Goal: Communication & Community: Answer question/provide support

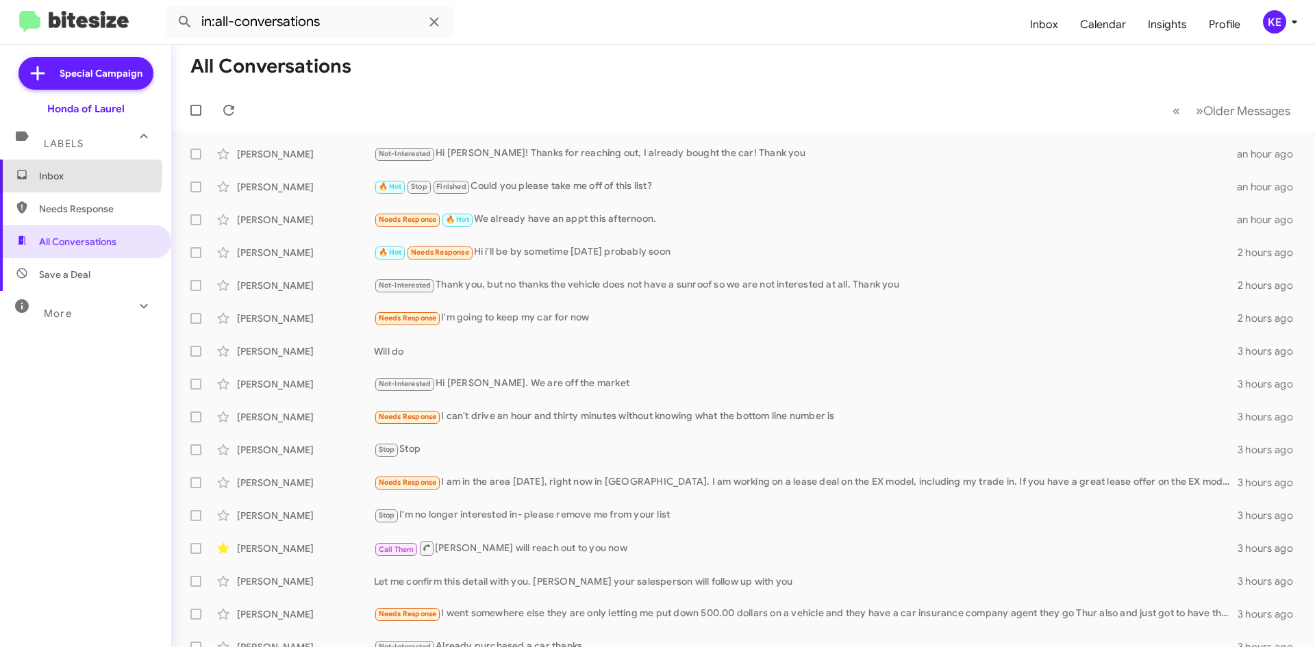
click at [55, 174] on span "Inbox" at bounding box center [97, 176] width 116 height 14
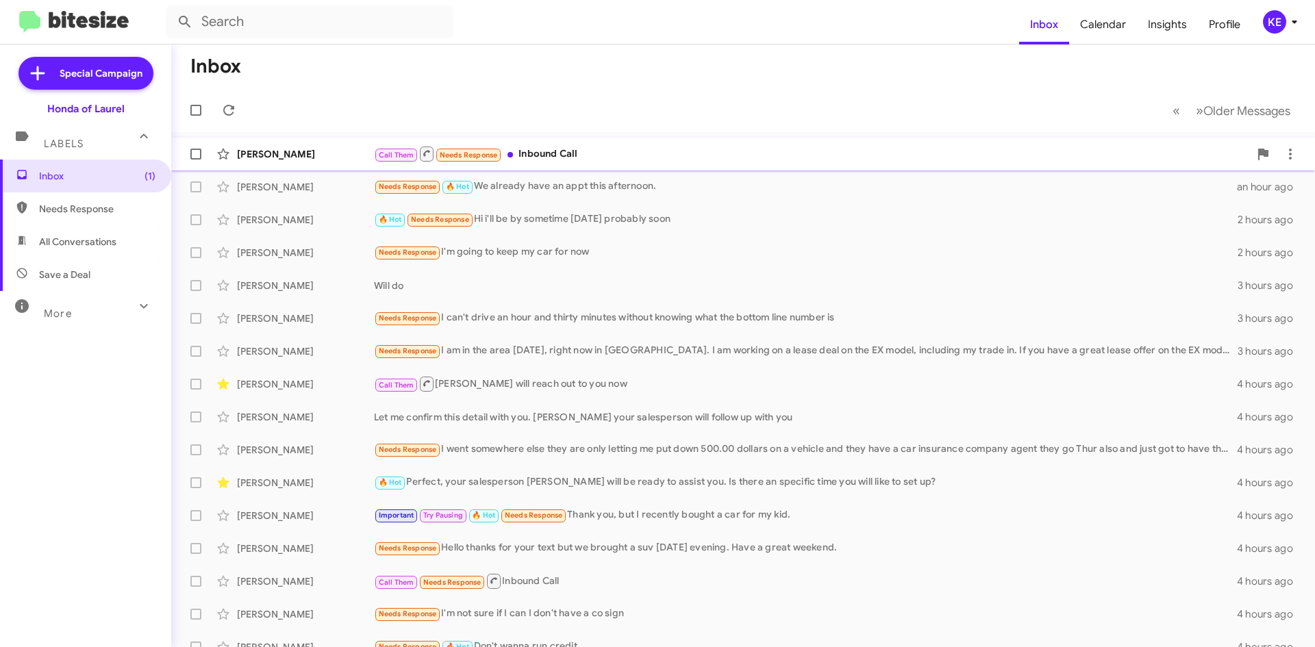
click at [289, 161] on div "[PERSON_NAME] Call Them Needs Response Inbound Call 17 minutes ago" at bounding box center [743, 153] width 1122 height 27
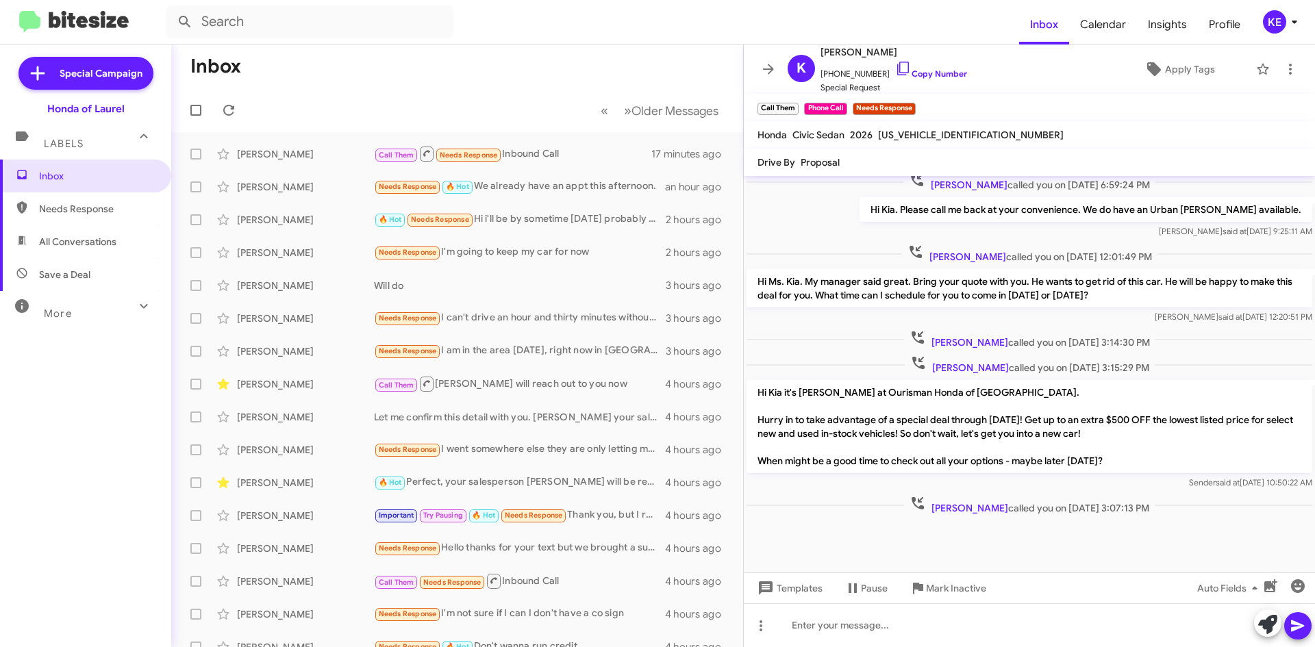
scroll to position [749, 0]
click at [766, 75] on icon at bounding box center [768, 69] width 16 height 16
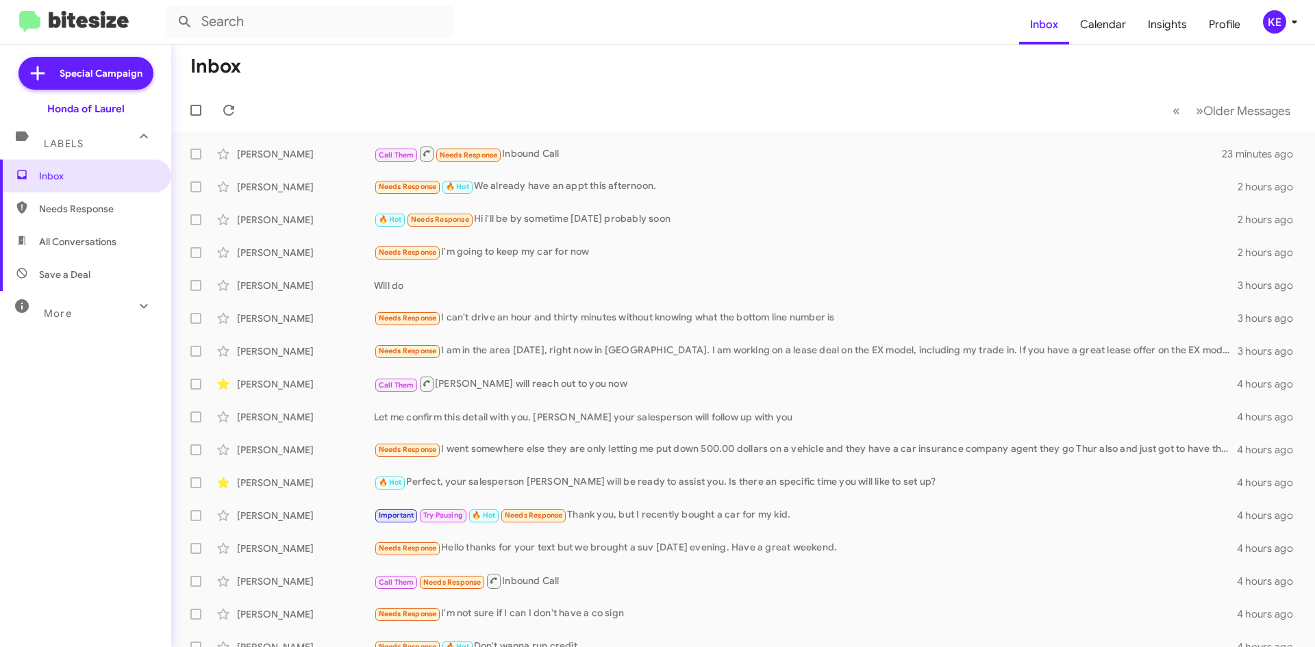
click at [77, 247] on span "All Conversations" at bounding box center [77, 242] width 77 height 14
type input "in:all-conversations"
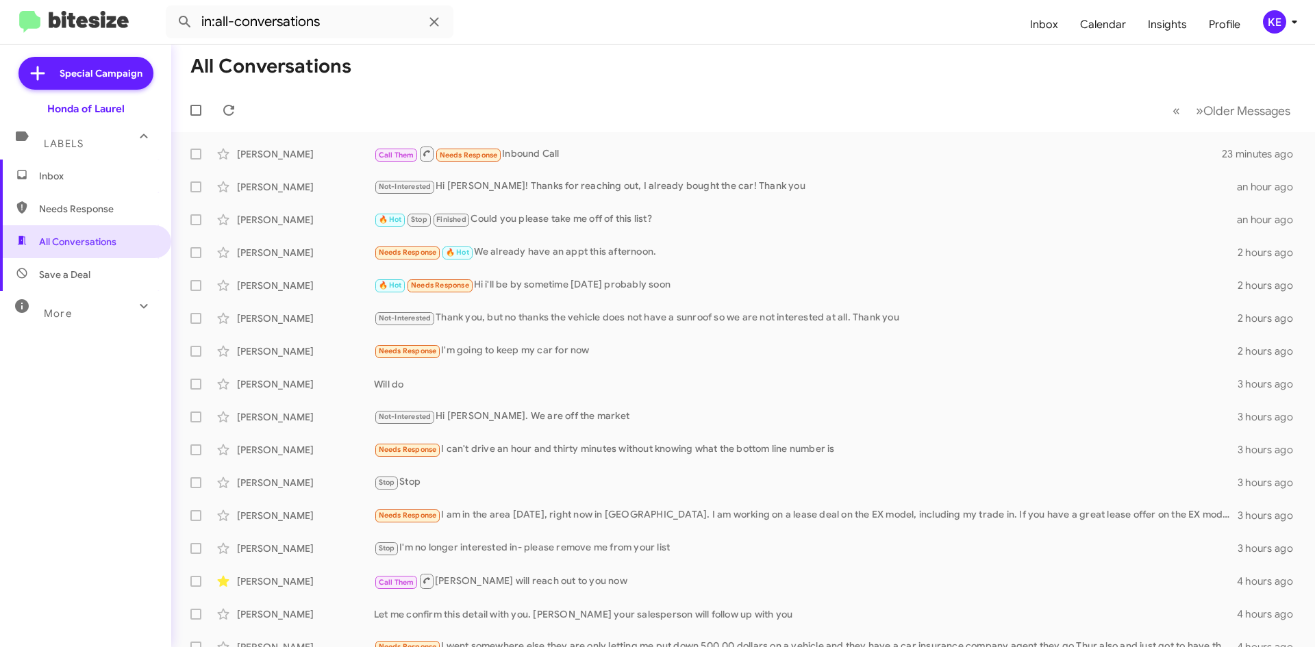
click at [71, 177] on span "Inbox" at bounding box center [97, 176] width 116 height 14
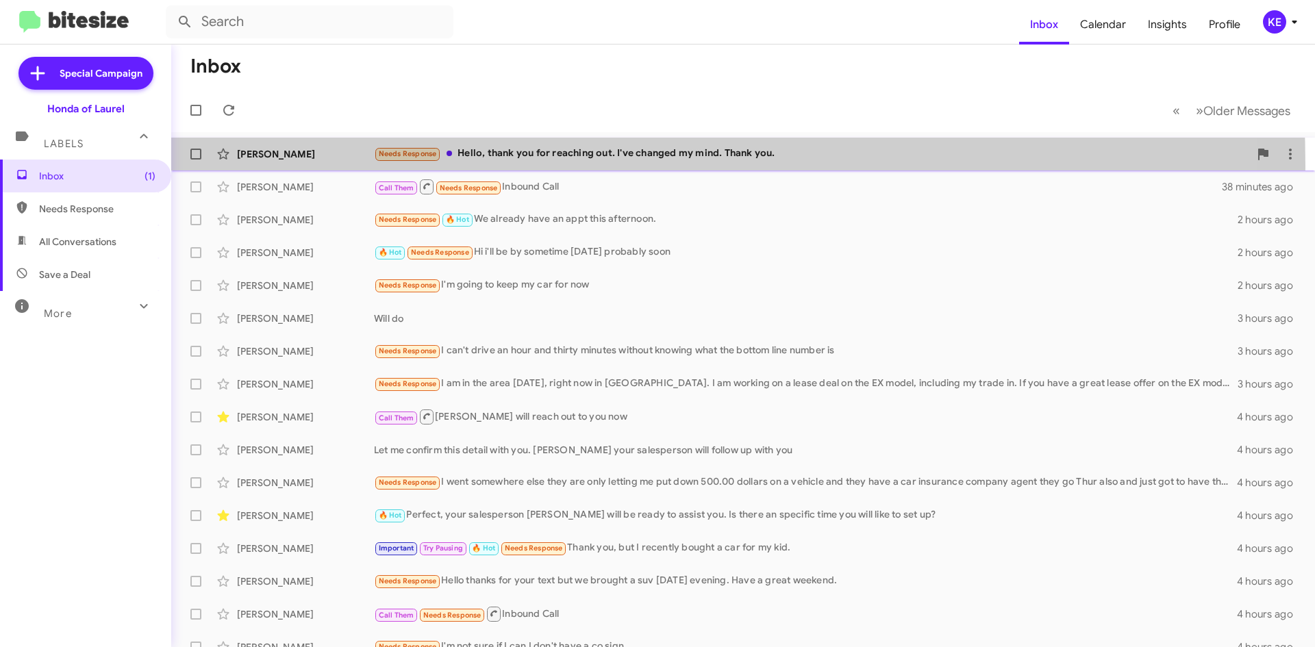
click at [324, 166] on div "[PERSON_NAME] Needs Response Hello, thank you for reaching out. I've changed my…" at bounding box center [743, 153] width 1122 height 27
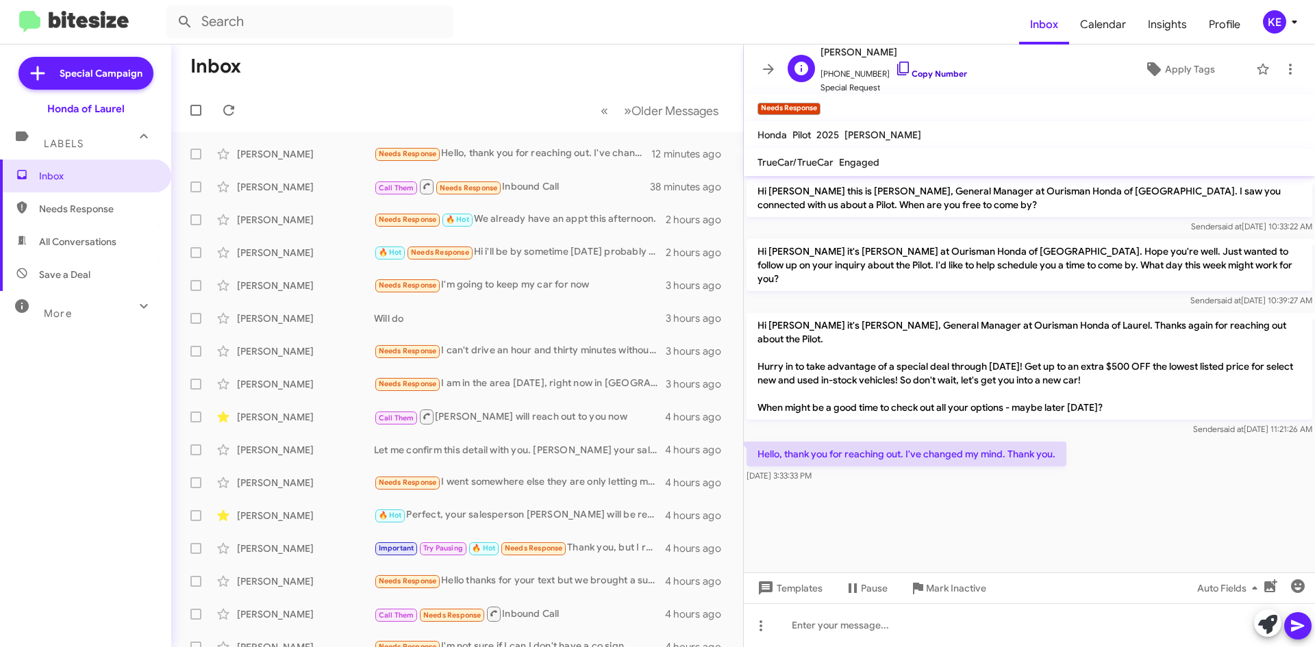
click at [895, 68] on icon at bounding box center [903, 68] width 16 height 16
drag, startPoint x: 1062, startPoint y: 441, endPoint x: 760, endPoint y: 436, distance: 302.1
click at [760, 442] on p "Hello, thank you for reaching out. I've changed my mind. Thank you." at bounding box center [907, 454] width 320 height 25
copy p "Hello, thank you for reaching out. I've changed my mind. Thank you."
drag, startPoint x: 769, startPoint y: 69, endPoint x: 746, endPoint y: 70, distance: 22.6
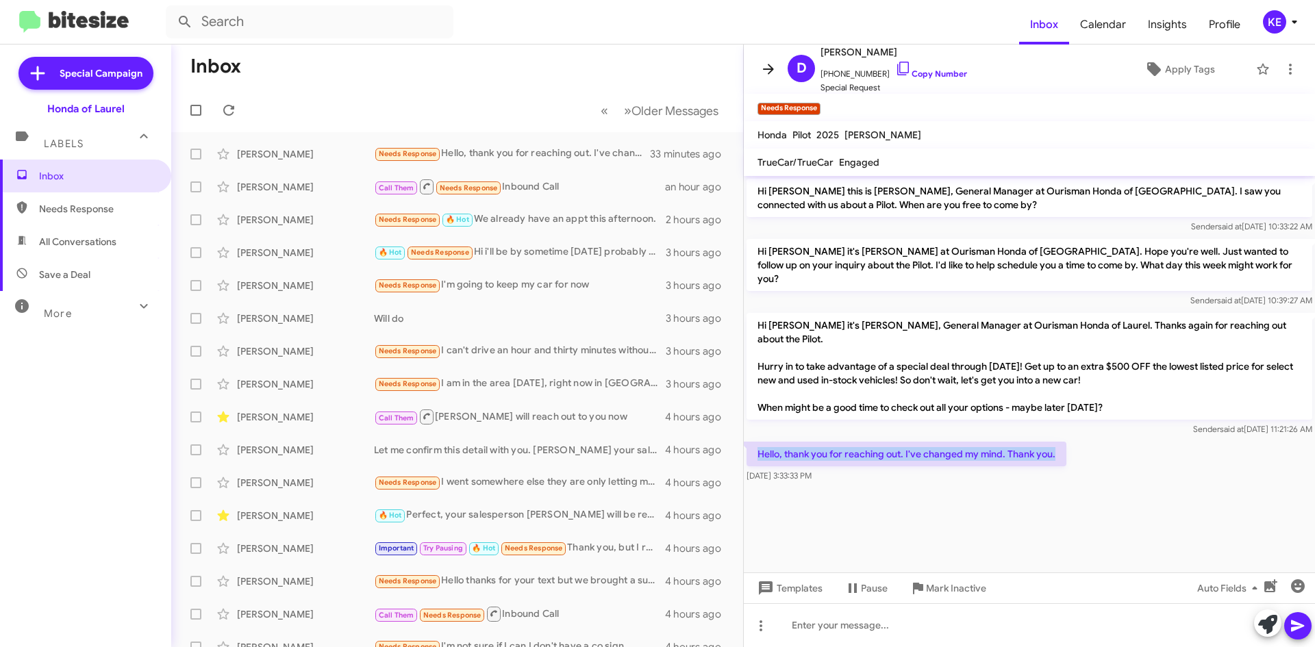
click at [767, 69] on icon at bounding box center [768, 69] width 11 height 10
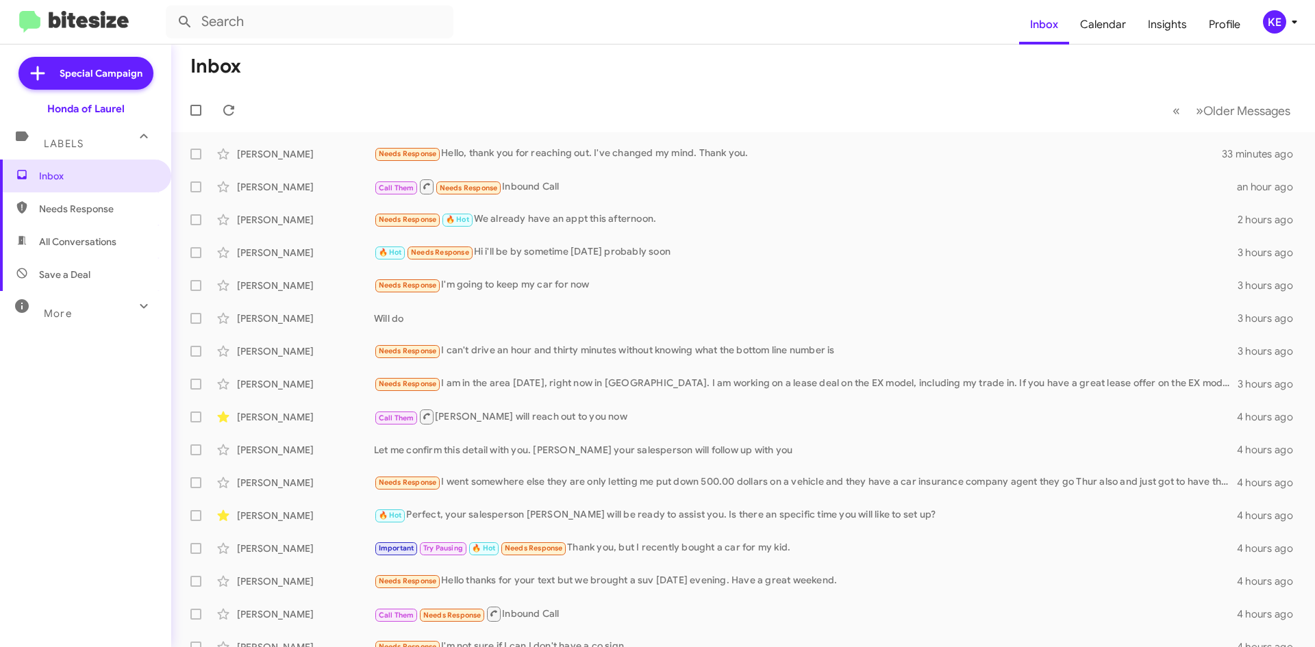
click at [80, 242] on span "All Conversations" at bounding box center [77, 242] width 77 height 14
type input "in:all-conversations"
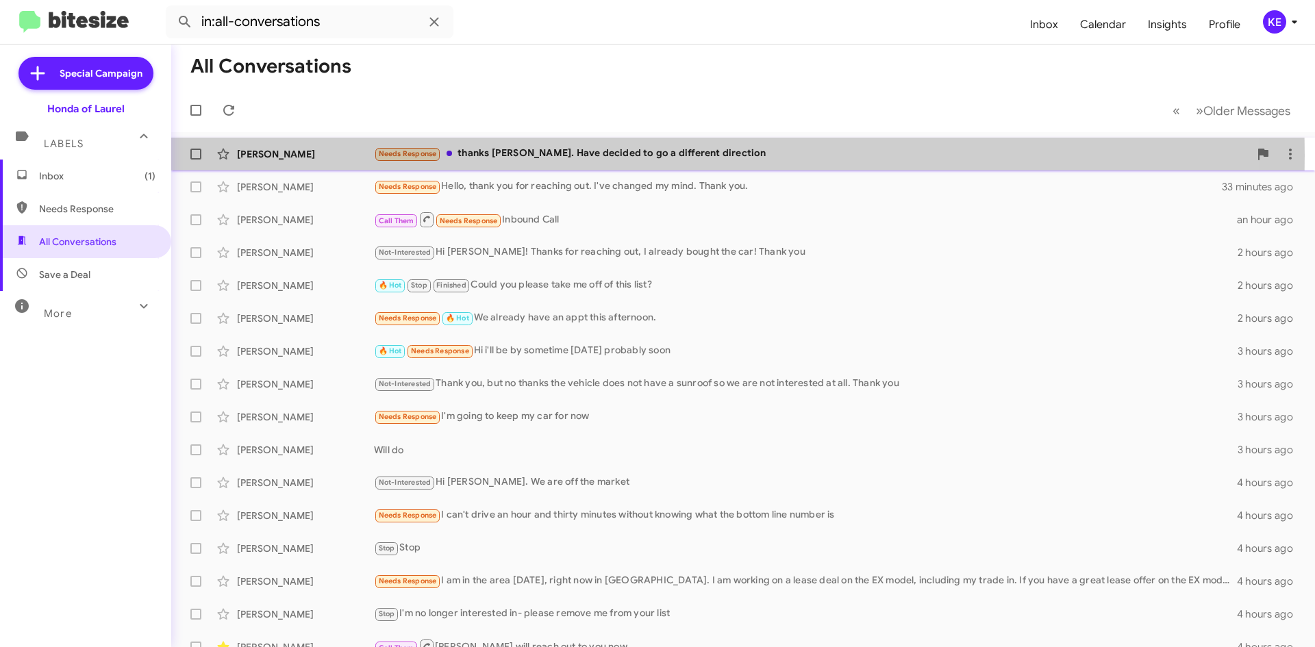
click at [325, 155] on div "[PERSON_NAME]" at bounding box center [305, 154] width 137 height 14
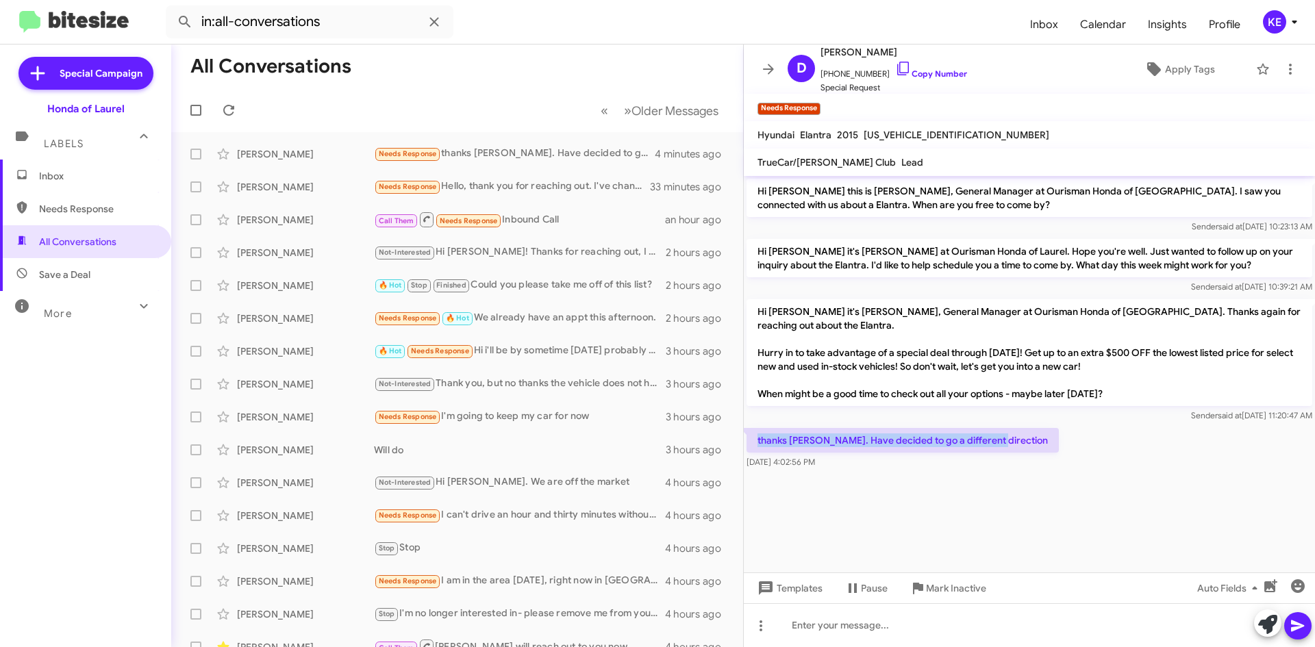
drag, startPoint x: 1000, startPoint y: 440, endPoint x: 846, endPoint y: 292, distance: 214.1
click at [760, 439] on p "thanks [PERSON_NAME]. Have decided to go a different direction" at bounding box center [903, 440] width 312 height 25
click at [897, 71] on icon at bounding box center [903, 69] width 12 height 14
copy p "[PERSON_NAME]. Have decided to go a different direction"
drag, startPoint x: 995, startPoint y: 443, endPoint x: 759, endPoint y: 442, distance: 236.3
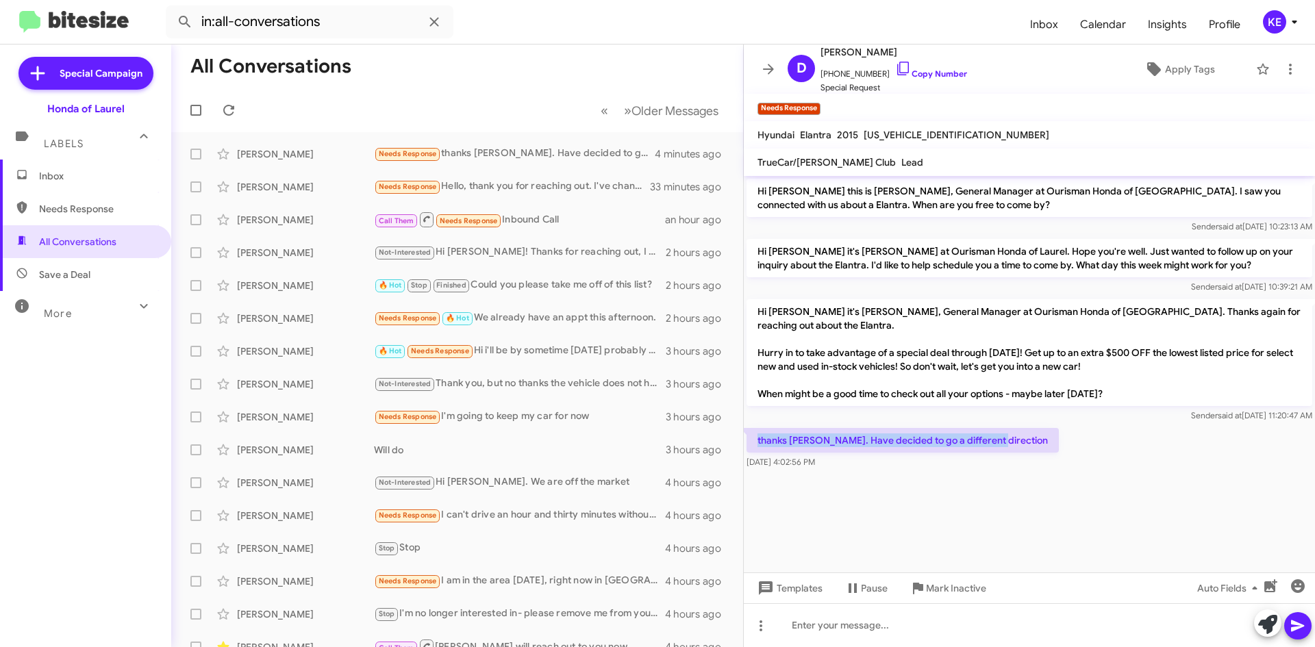
click at [759, 442] on p "thanks [PERSON_NAME]. Have decided to go a different direction" at bounding box center [903, 440] width 312 height 25
copy p "thanks [PERSON_NAME]. Have decided to go a different direction"
click at [766, 71] on icon at bounding box center [768, 69] width 16 height 16
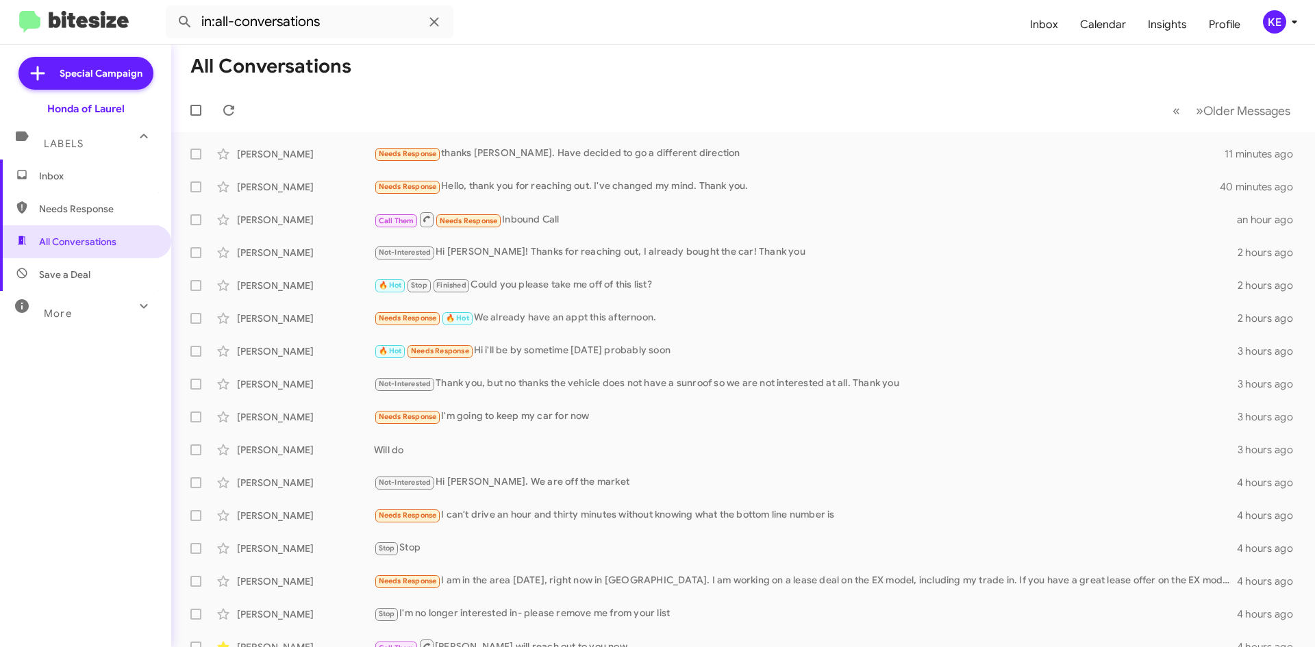
click at [61, 171] on span "Inbox" at bounding box center [97, 176] width 116 height 14
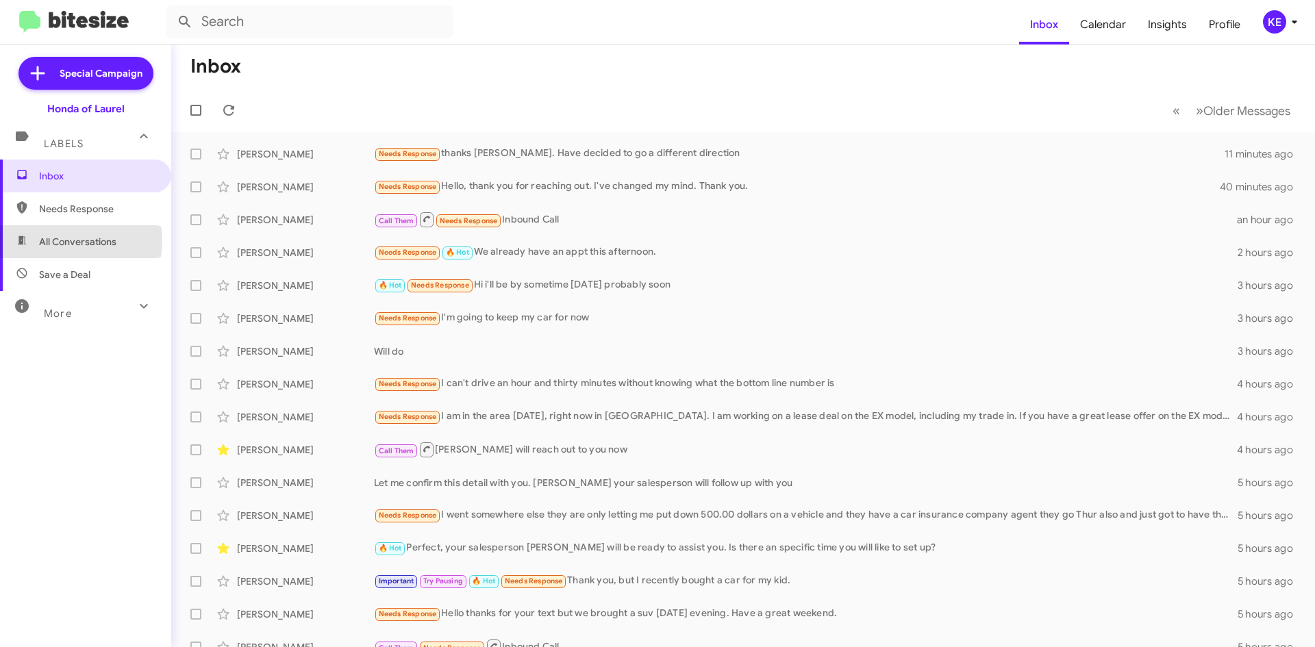
click at [57, 241] on span "All Conversations" at bounding box center [77, 242] width 77 height 14
type input "in:all-conversations"
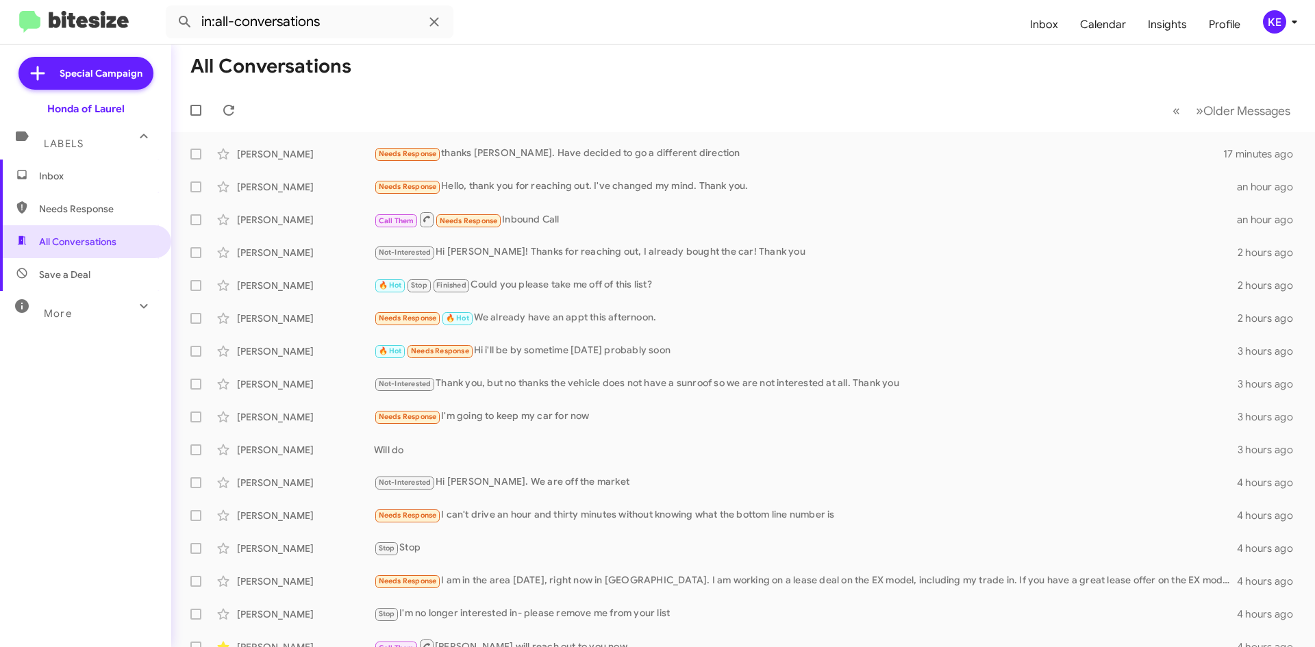
click at [89, 187] on span "Inbox" at bounding box center [85, 176] width 171 height 33
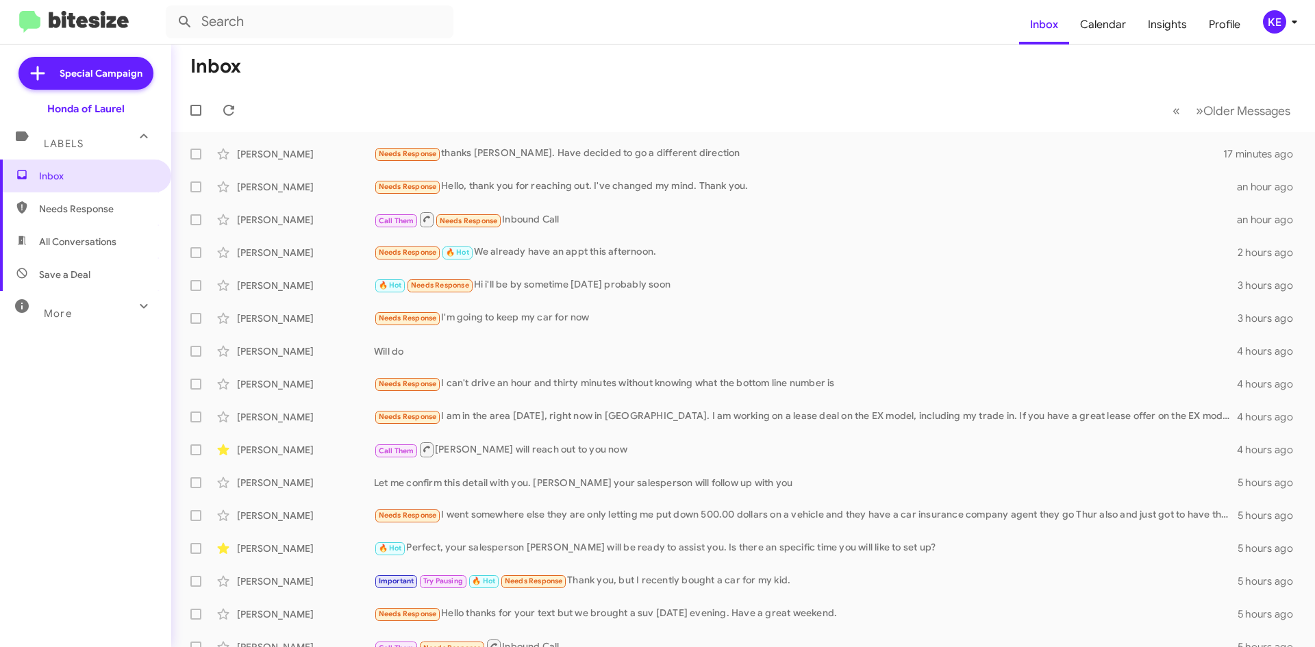
click at [95, 245] on span "All Conversations" at bounding box center [77, 242] width 77 height 14
type input "in:all-conversations"
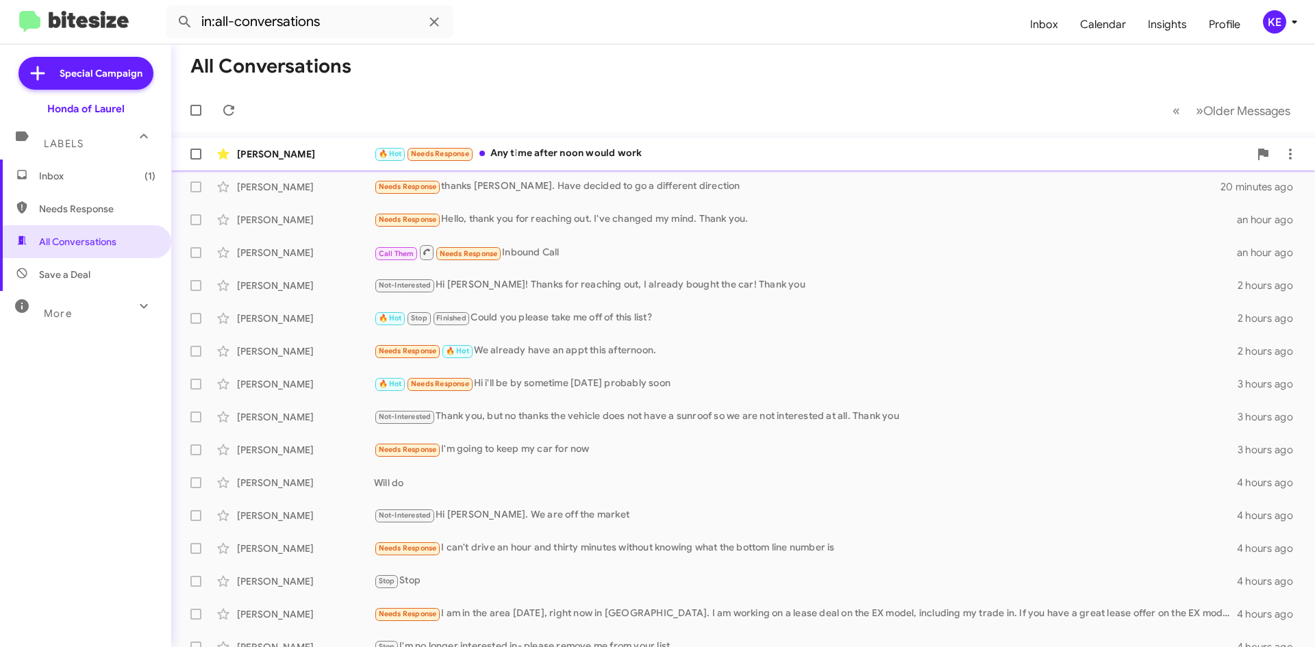
click at [309, 161] on div "[PERSON_NAME] 🔥 Hot Needs Response Any time after noon would work a few seconds…" at bounding box center [743, 153] width 1122 height 27
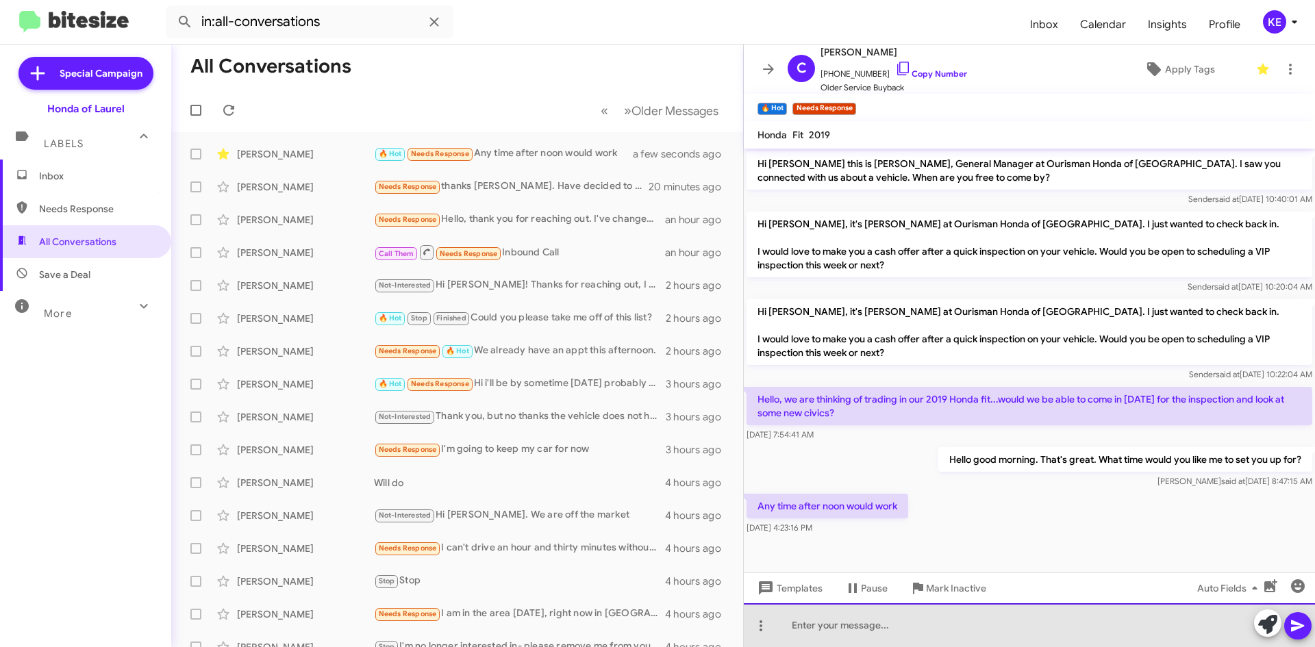
click at [812, 615] on div at bounding box center [1029, 625] width 571 height 44
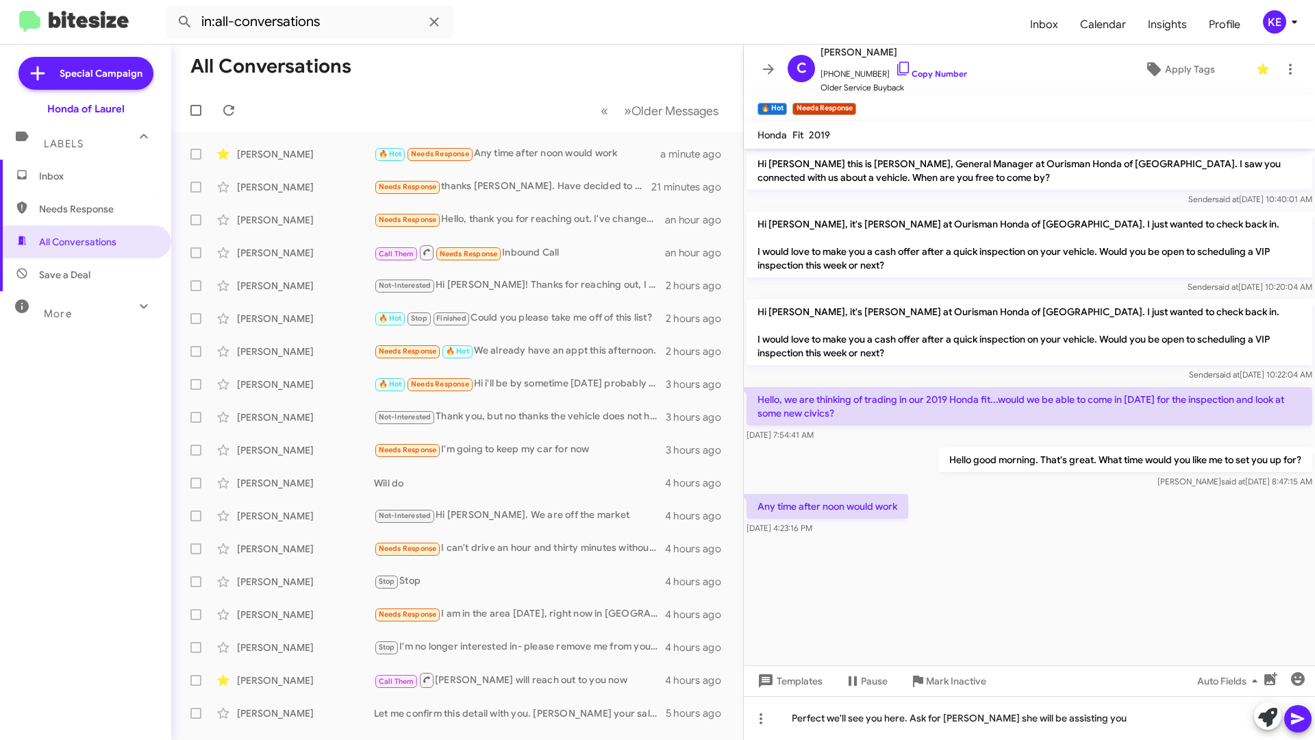
click at [1305, 647] on icon at bounding box center [1298, 718] width 16 height 16
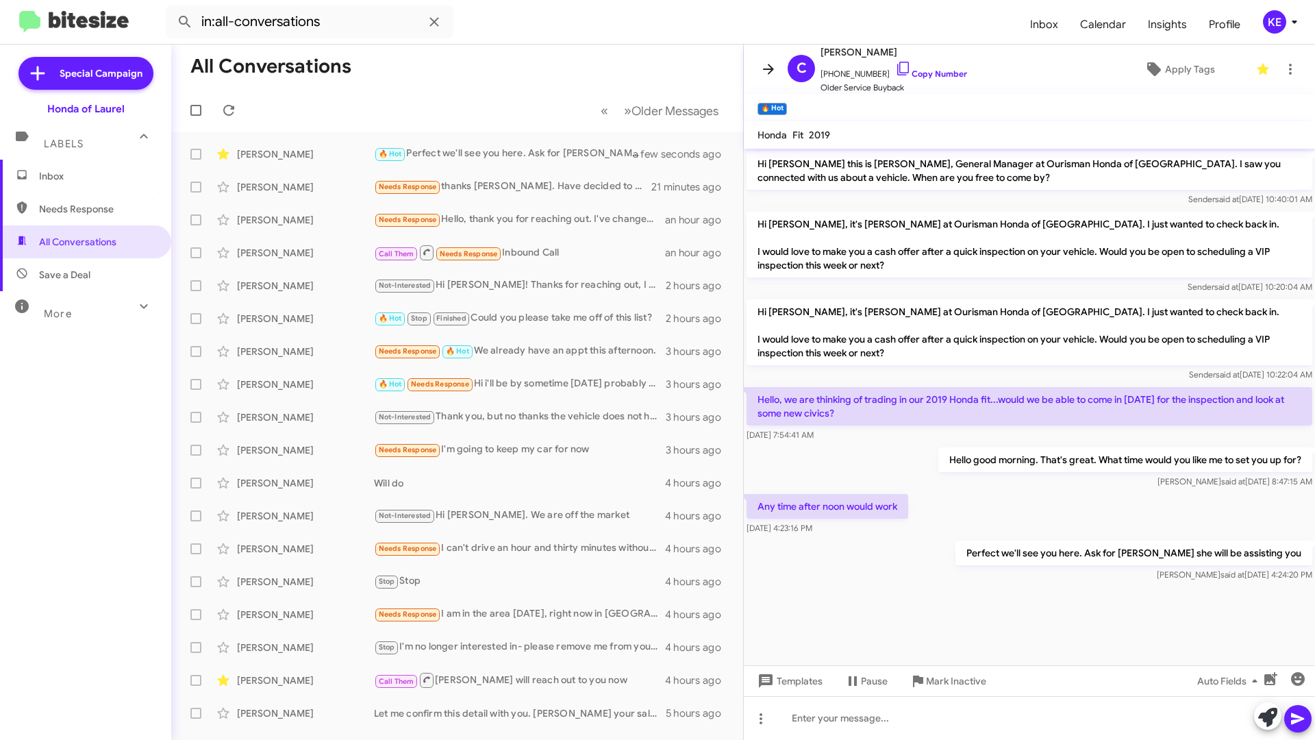
click at [769, 69] on icon at bounding box center [768, 69] width 11 height 10
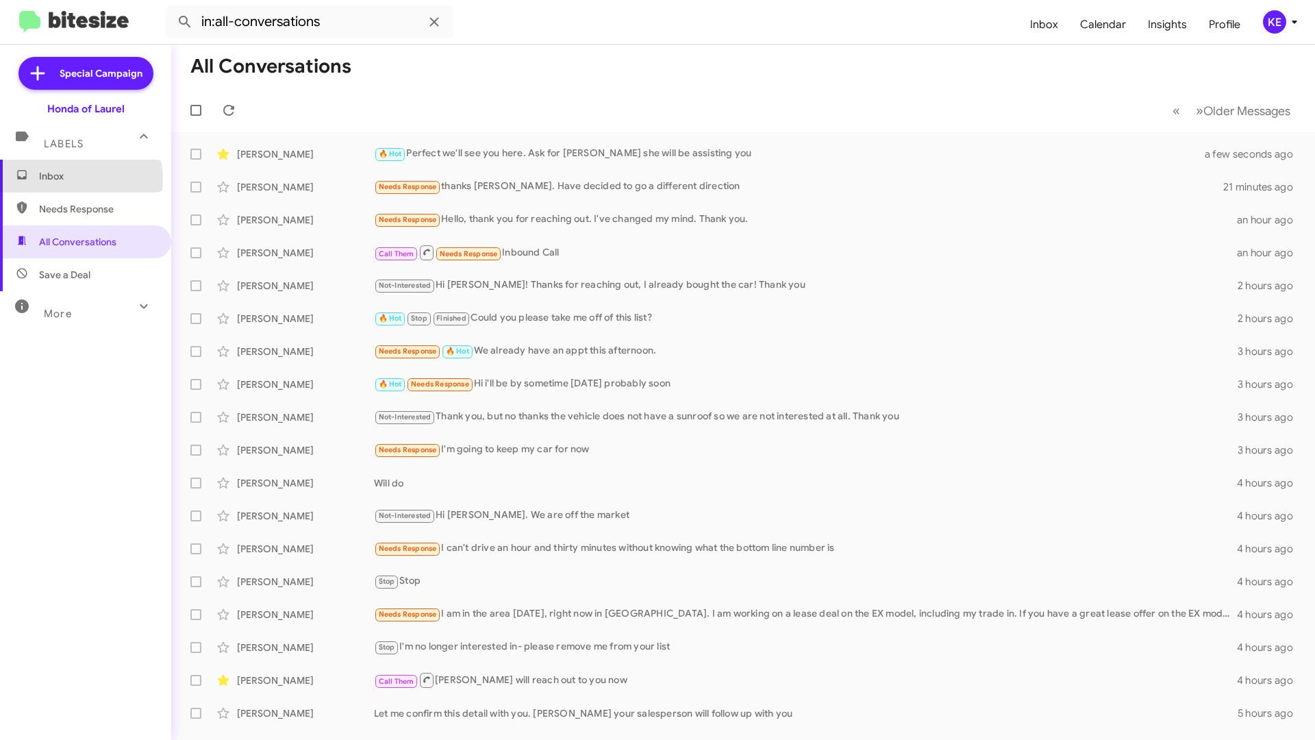
click at [79, 178] on span "Inbox" at bounding box center [97, 176] width 116 height 14
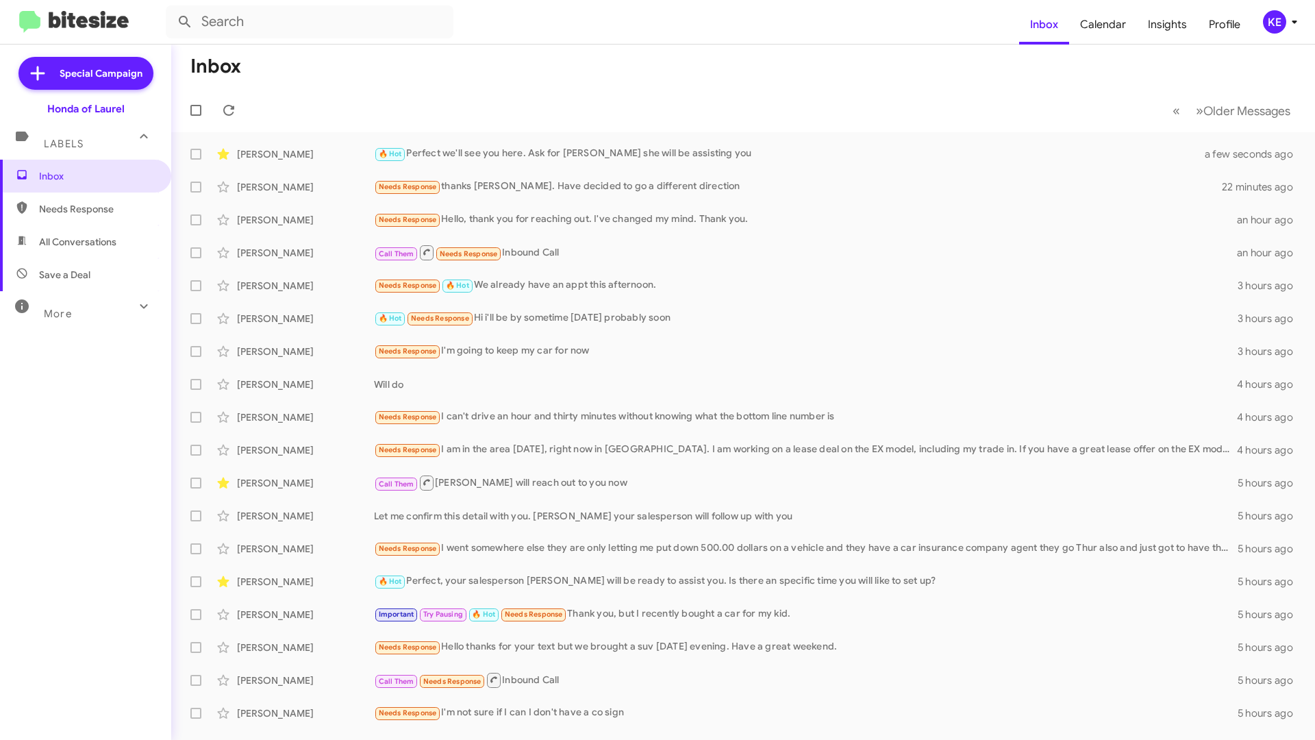
click at [579, 128] on mat-toolbar-row "« Previous » Next Older Messages" at bounding box center [743, 110] width 1144 height 44
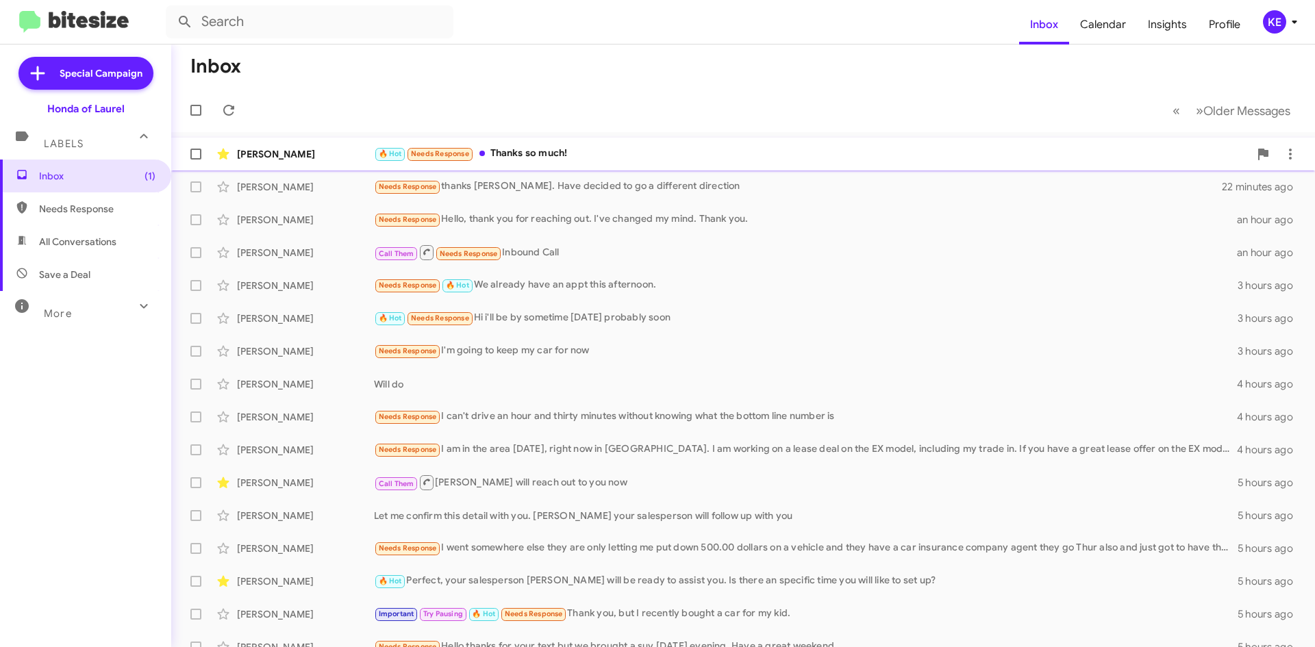
click at [540, 155] on div "🔥 Hot Needs Response Thanks so much!" at bounding box center [811, 154] width 875 height 16
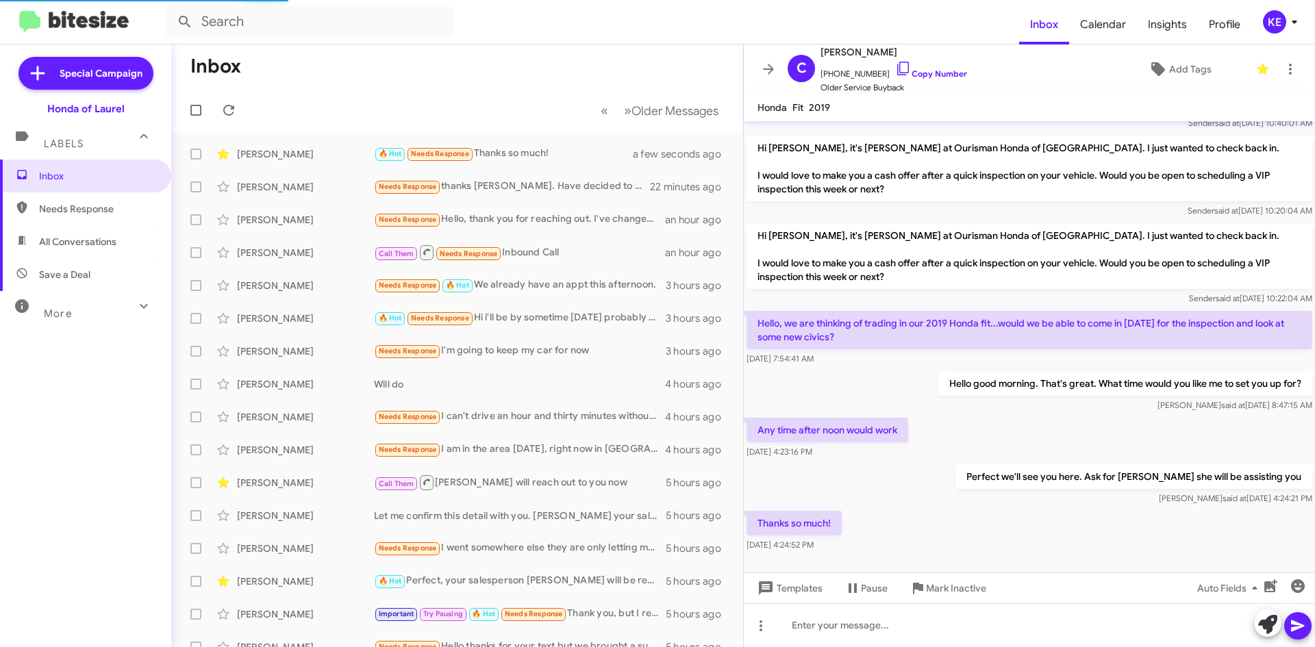
scroll to position [58, 0]
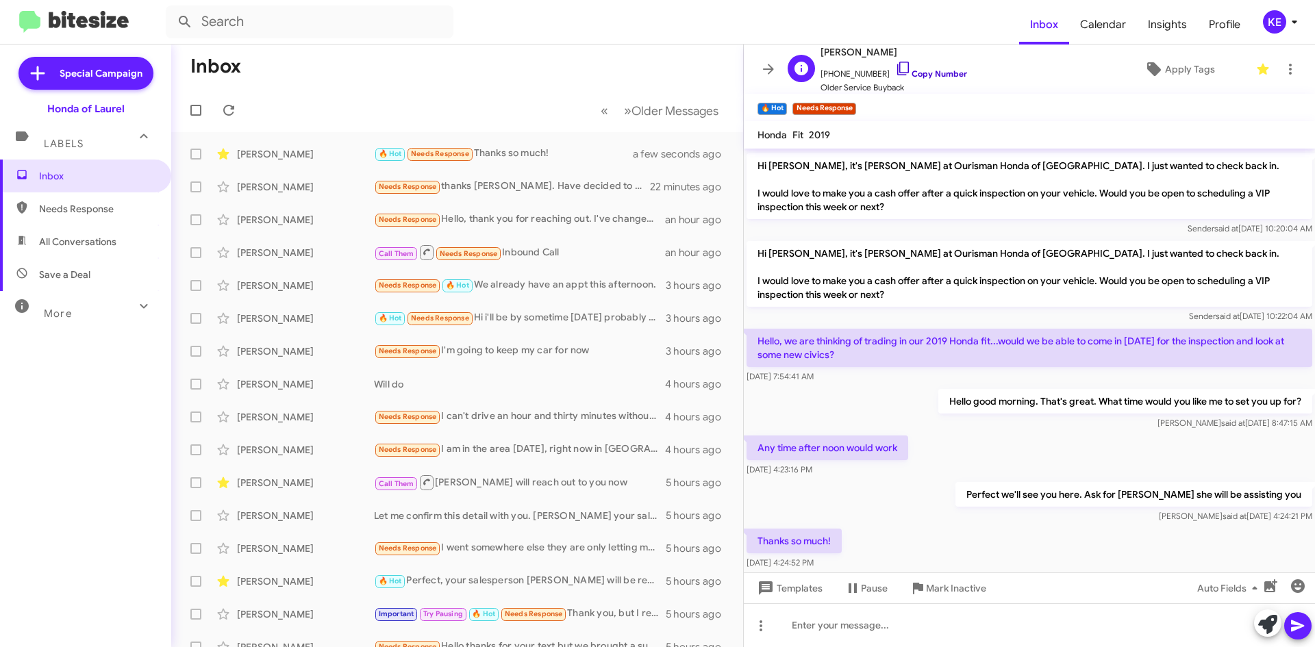
click at [897, 70] on icon at bounding box center [903, 69] width 12 height 14
click at [771, 73] on icon at bounding box center [768, 69] width 11 height 10
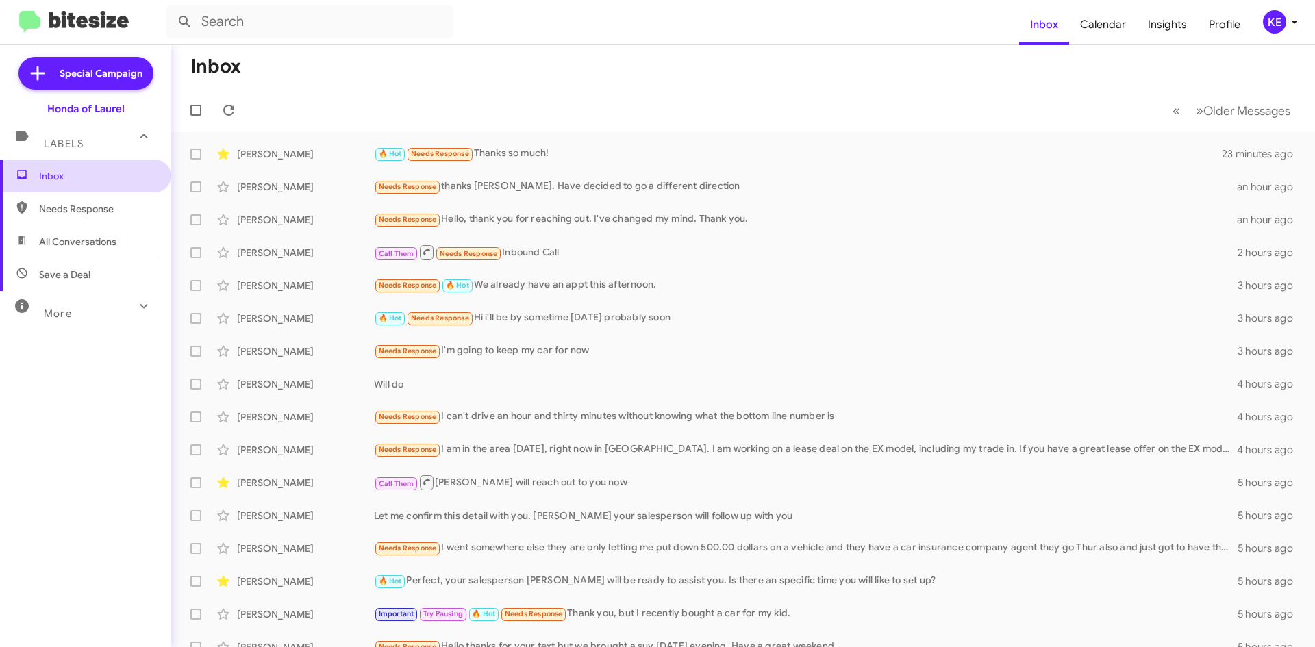
click at [73, 183] on span "Inbox" at bounding box center [85, 176] width 171 height 33
click at [82, 239] on span "All Conversations" at bounding box center [77, 242] width 77 height 14
type input "in:all-conversations"
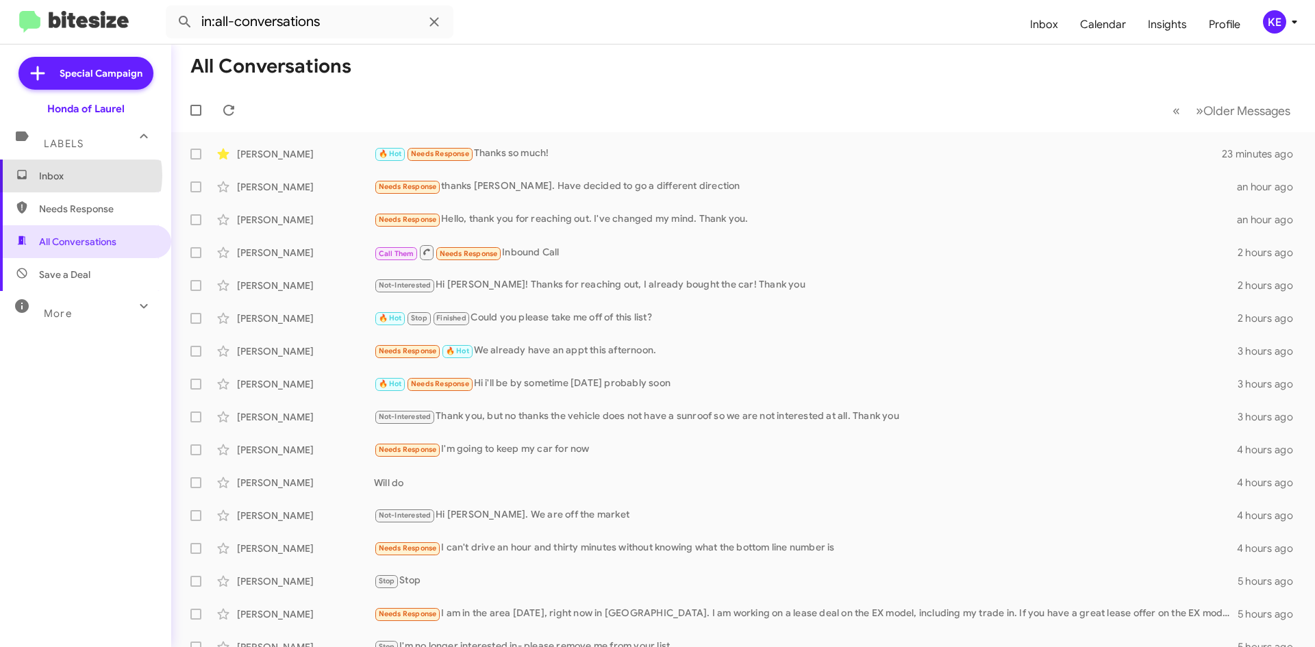
click at [72, 175] on span "Inbox" at bounding box center [97, 176] width 116 height 14
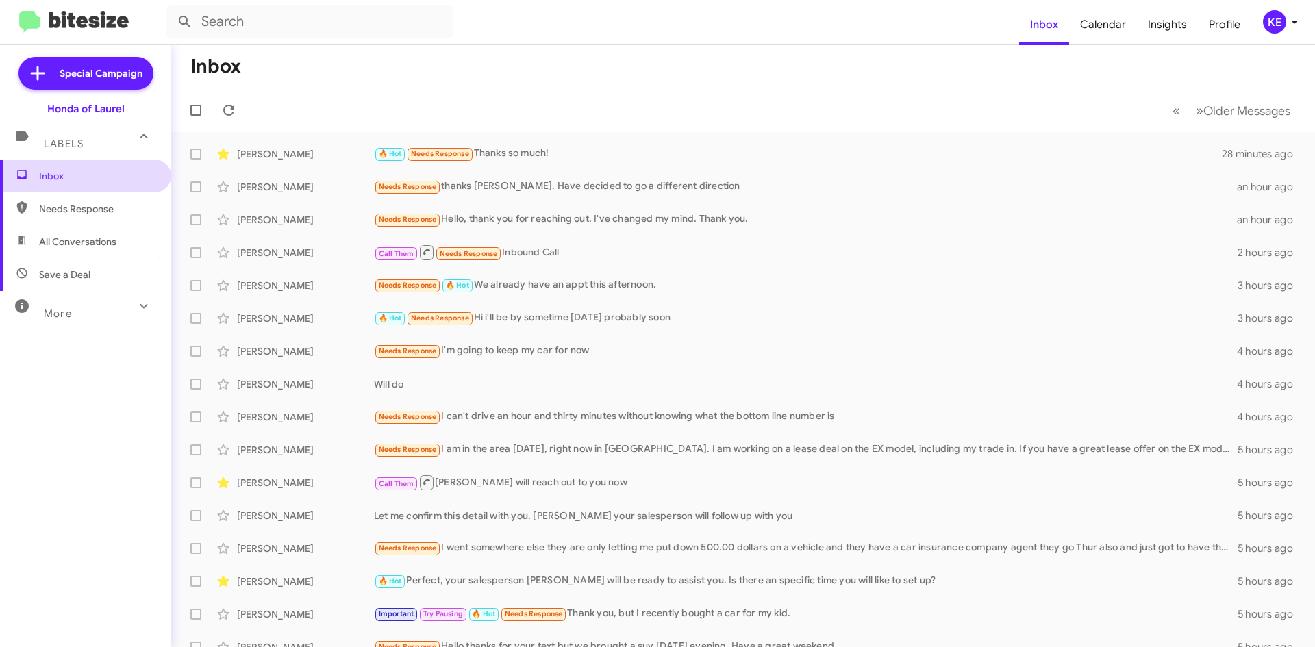
click at [87, 175] on span "Inbox" at bounding box center [97, 176] width 116 height 14
click at [79, 238] on span "All Conversations" at bounding box center [77, 242] width 77 height 14
type input "in:all-conversations"
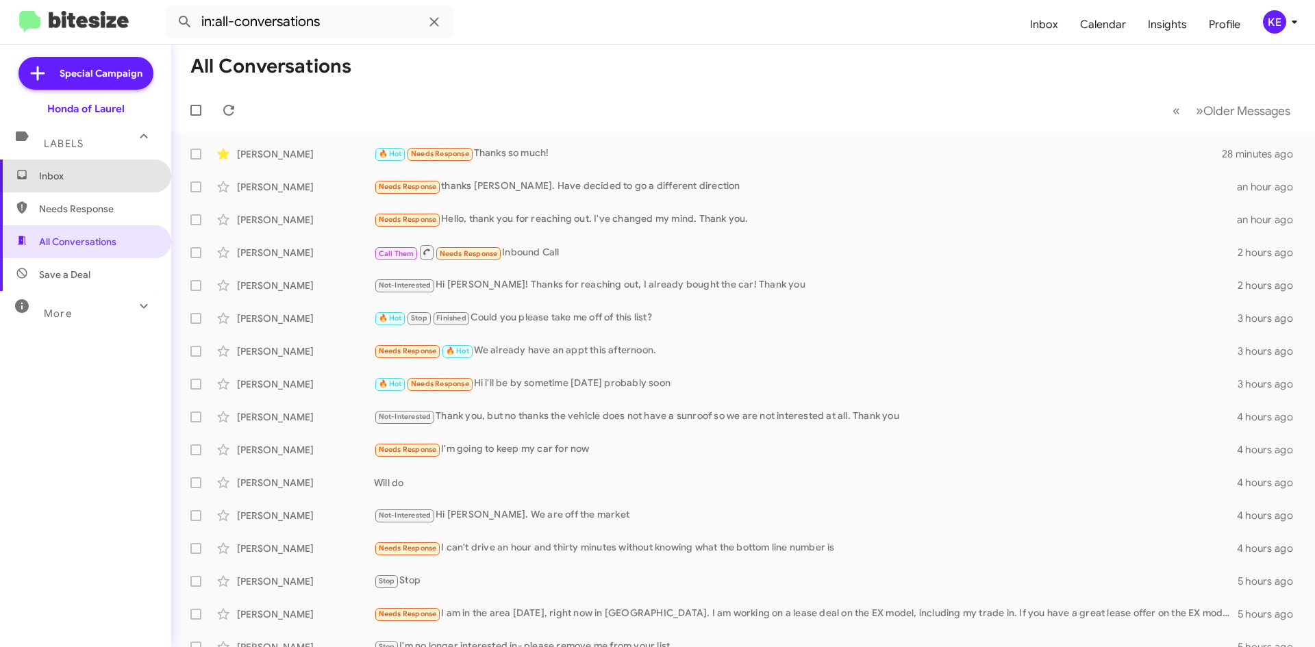
click at [86, 189] on span "Inbox" at bounding box center [85, 176] width 171 height 33
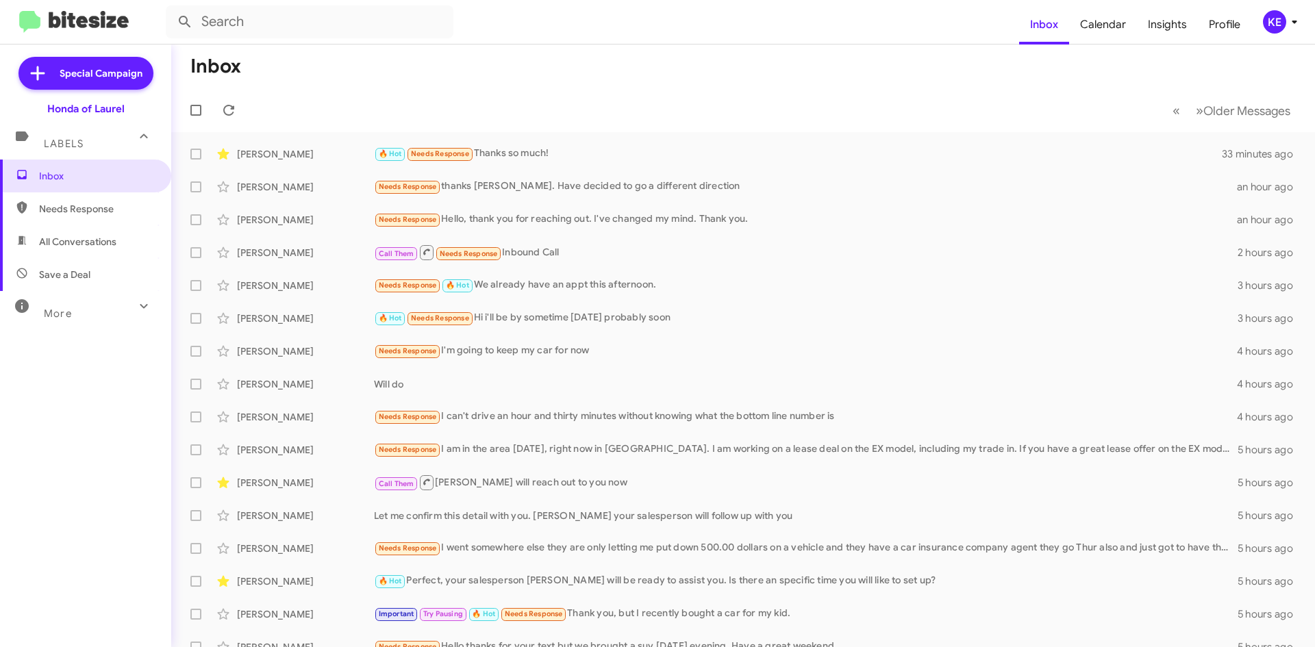
click at [73, 239] on span "All Conversations" at bounding box center [77, 242] width 77 height 14
type input "in:all-conversations"
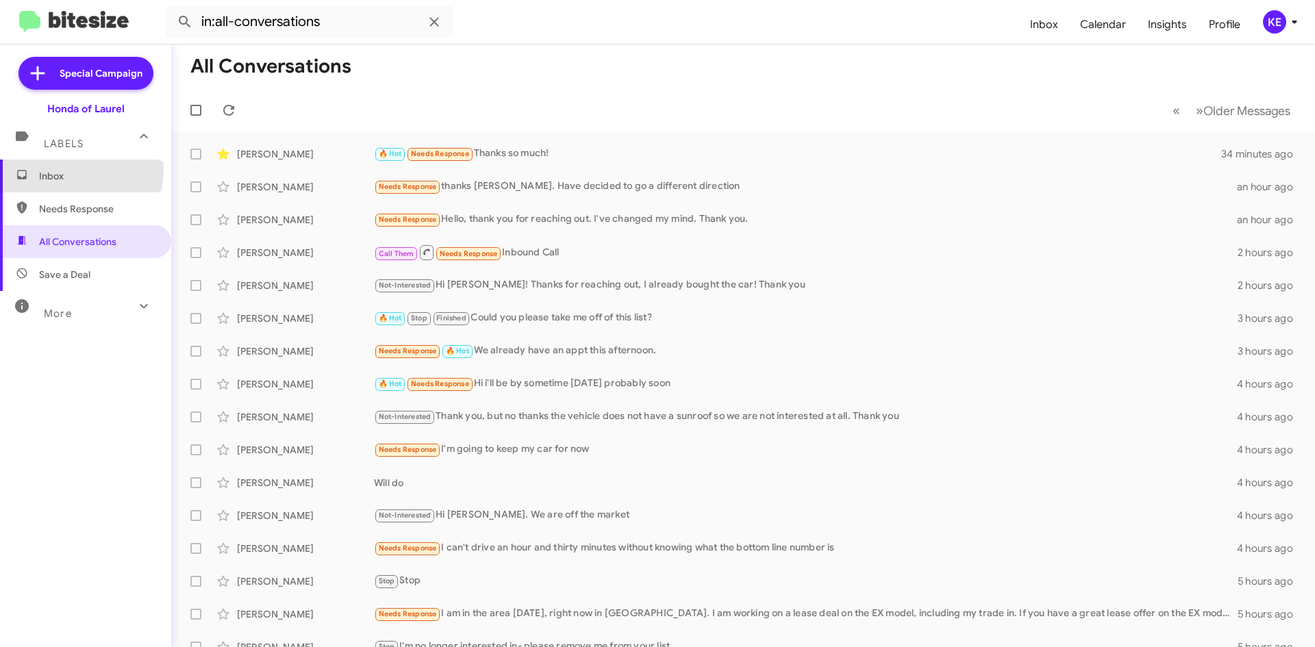
click at [64, 169] on span "Inbox" at bounding box center [97, 176] width 116 height 14
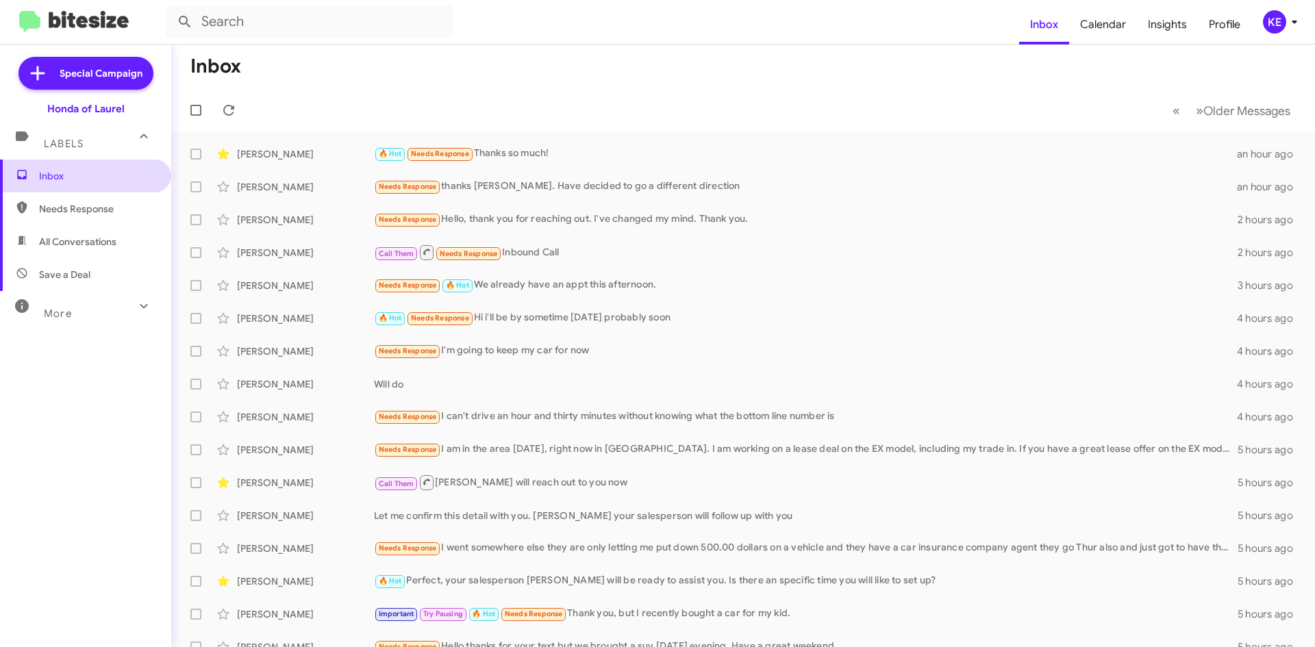
click at [68, 175] on span "Inbox" at bounding box center [97, 176] width 116 height 14
click at [234, 112] on icon at bounding box center [229, 110] width 16 height 16
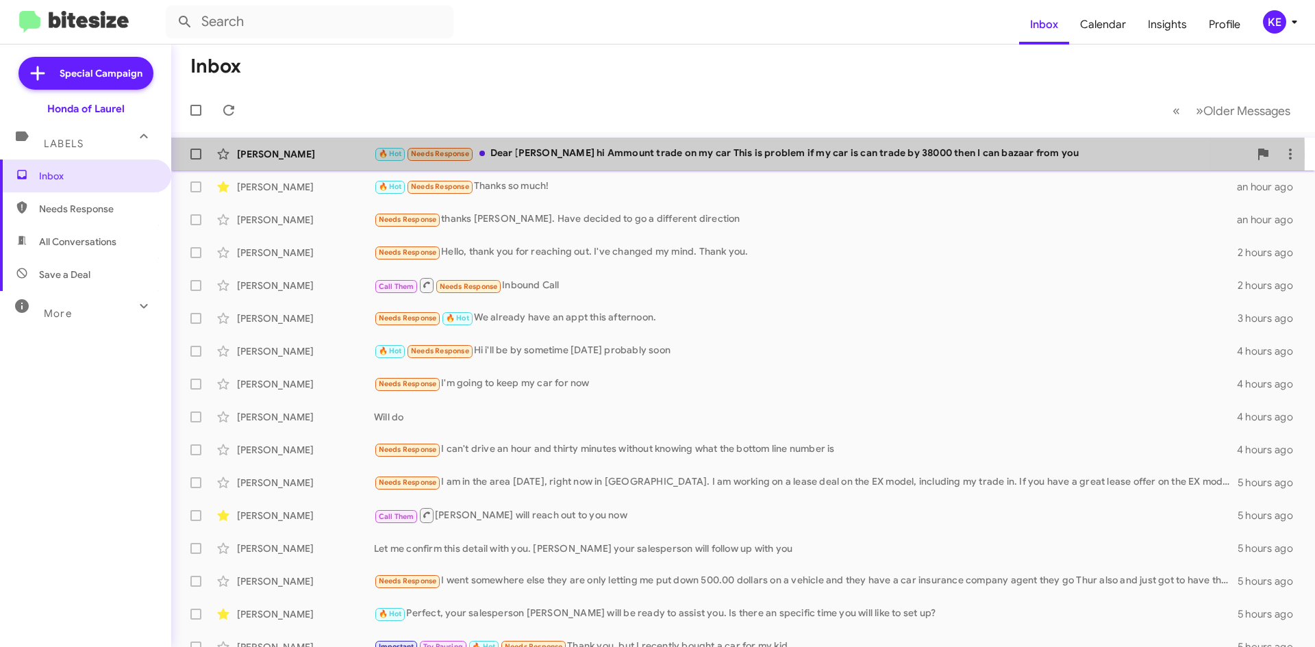
click at [299, 155] on div "[PERSON_NAME]" at bounding box center [305, 154] width 137 height 14
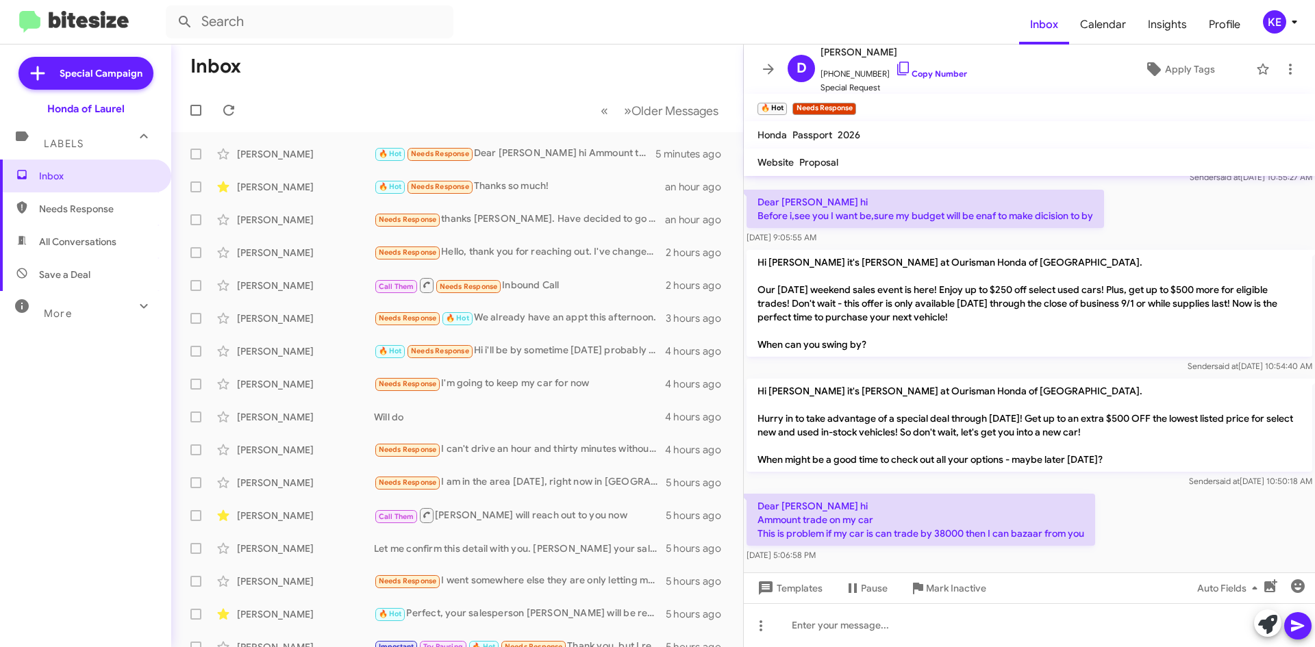
scroll to position [59, 0]
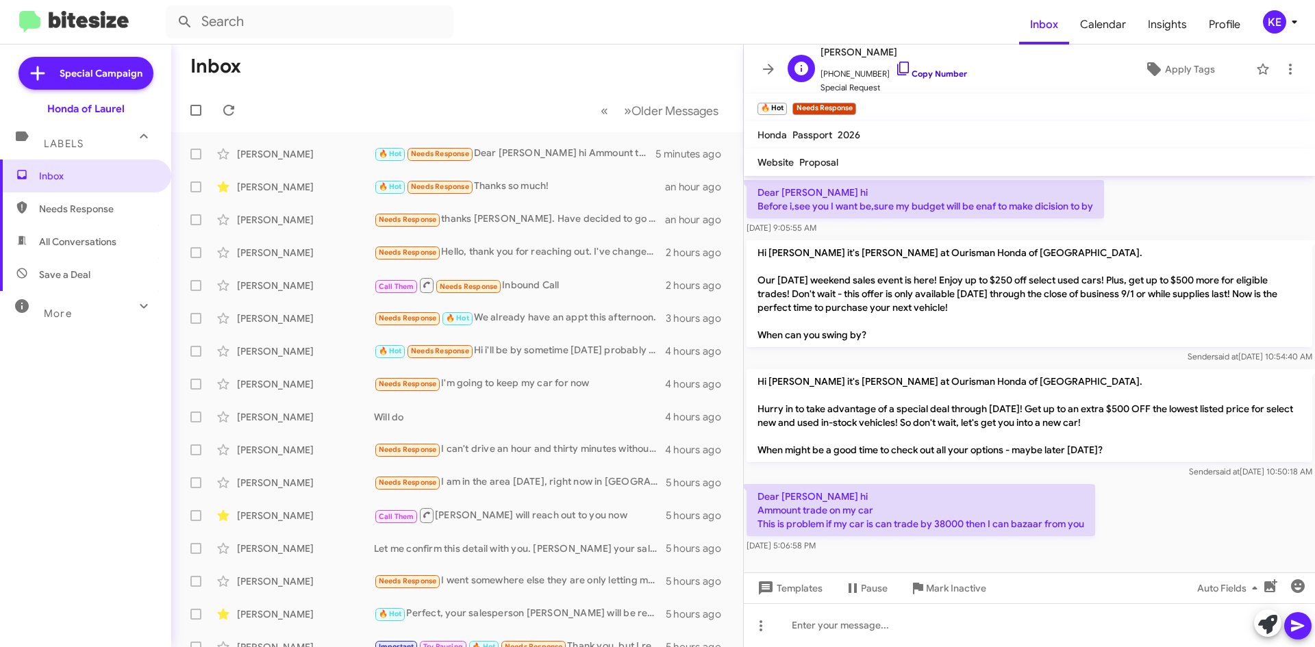
click at [895, 68] on icon at bounding box center [903, 68] width 16 height 16
click at [774, 64] on icon at bounding box center [768, 69] width 16 height 16
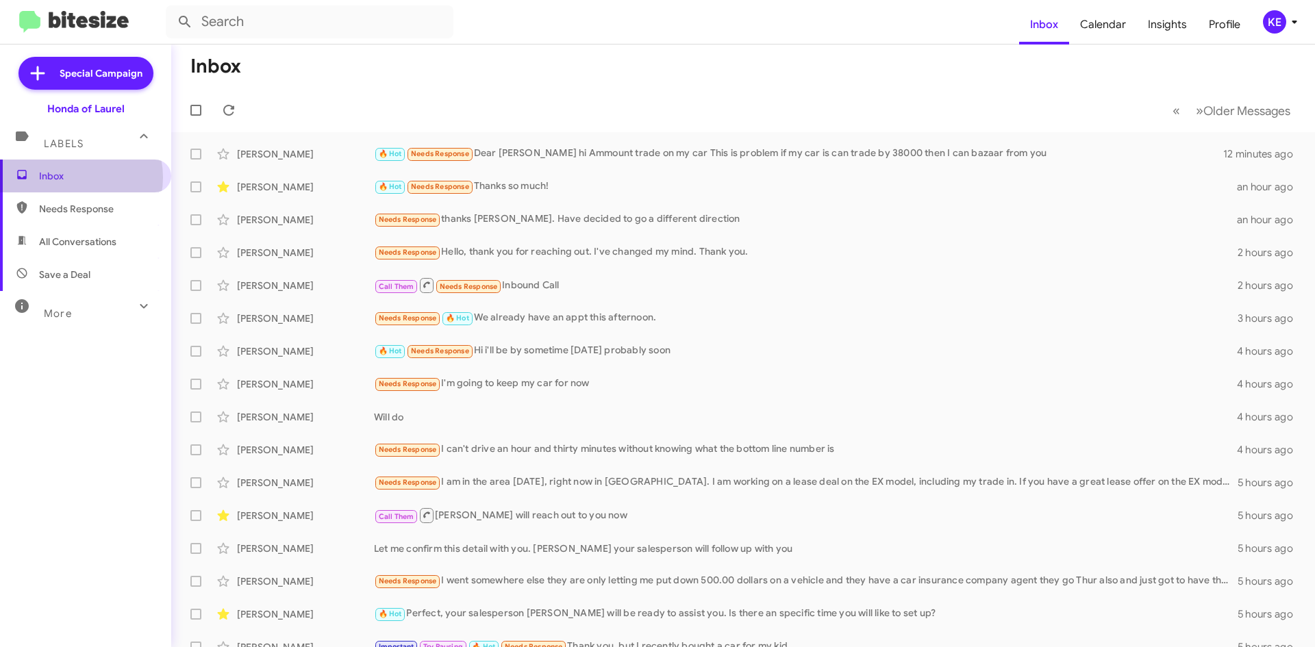
click at [73, 177] on span "Inbox" at bounding box center [97, 176] width 116 height 14
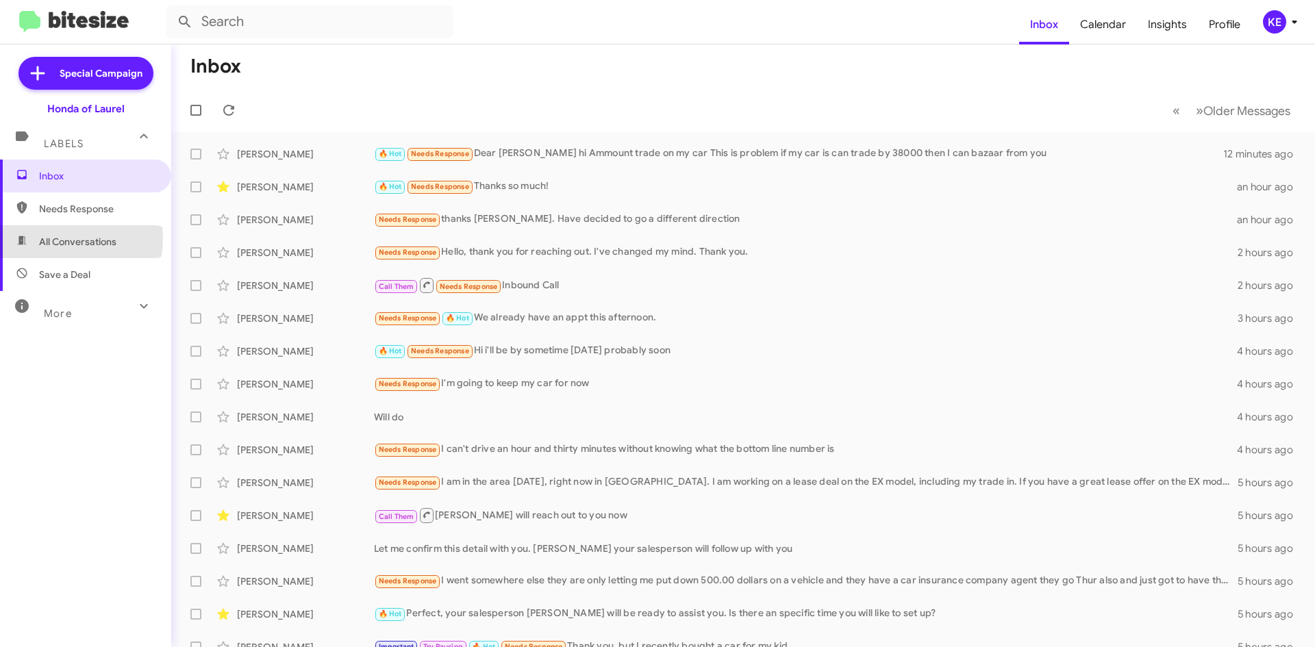
click at [55, 238] on span "All Conversations" at bounding box center [77, 242] width 77 height 14
type input "in:all-conversations"
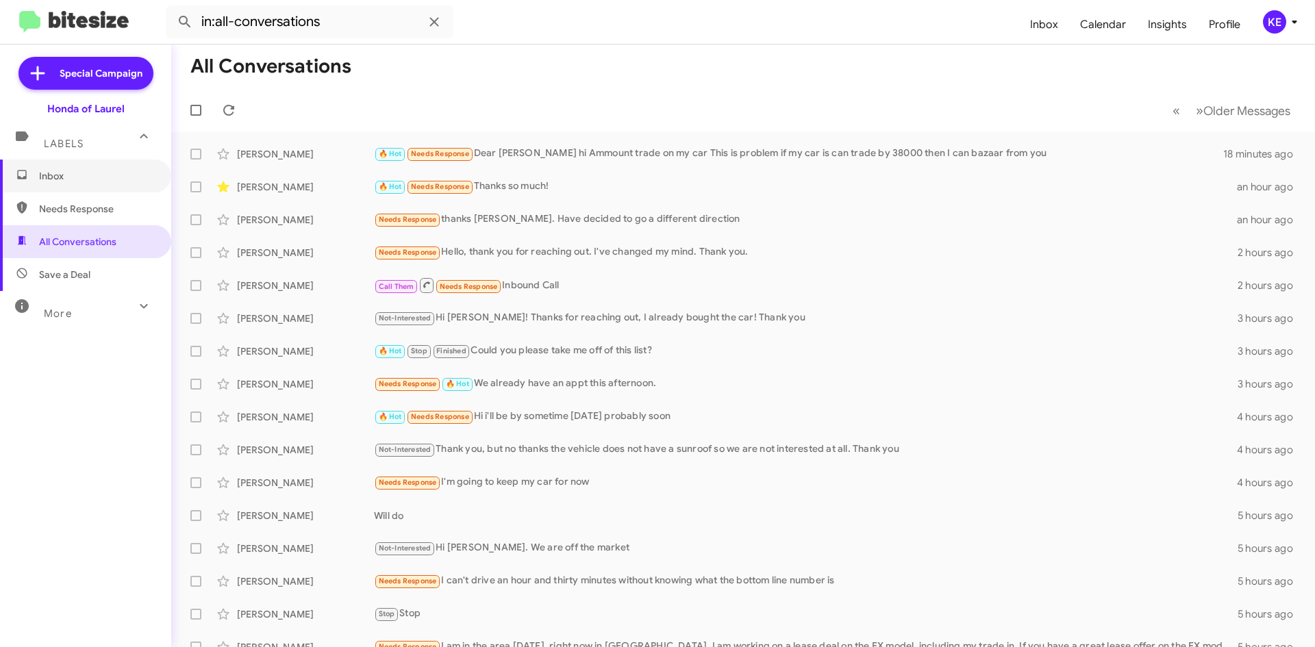
drag, startPoint x: 74, startPoint y: 175, endPoint x: 82, endPoint y: 195, distance: 21.2
click at [74, 175] on span "Inbox" at bounding box center [97, 176] width 116 height 14
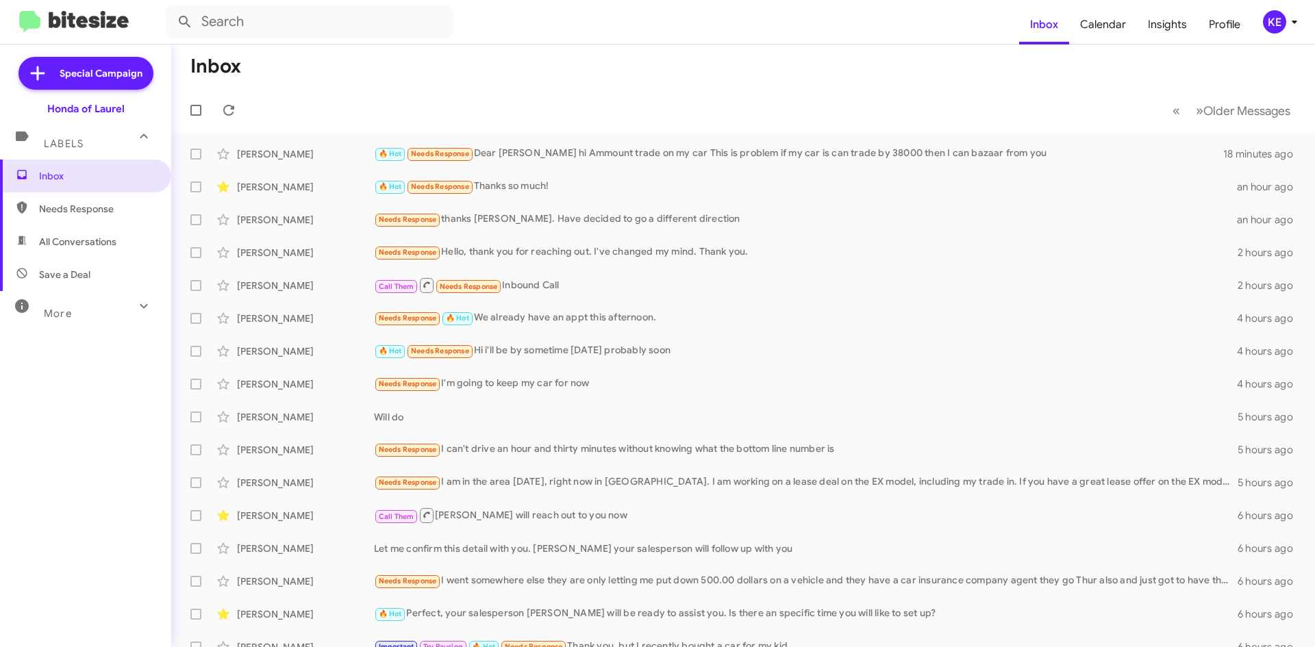
click at [60, 237] on span "All Conversations" at bounding box center [77, 242] width 77 height 14
type input "in:all-conversations"
